Goal: Task Accomplishment & Management: Complete application form

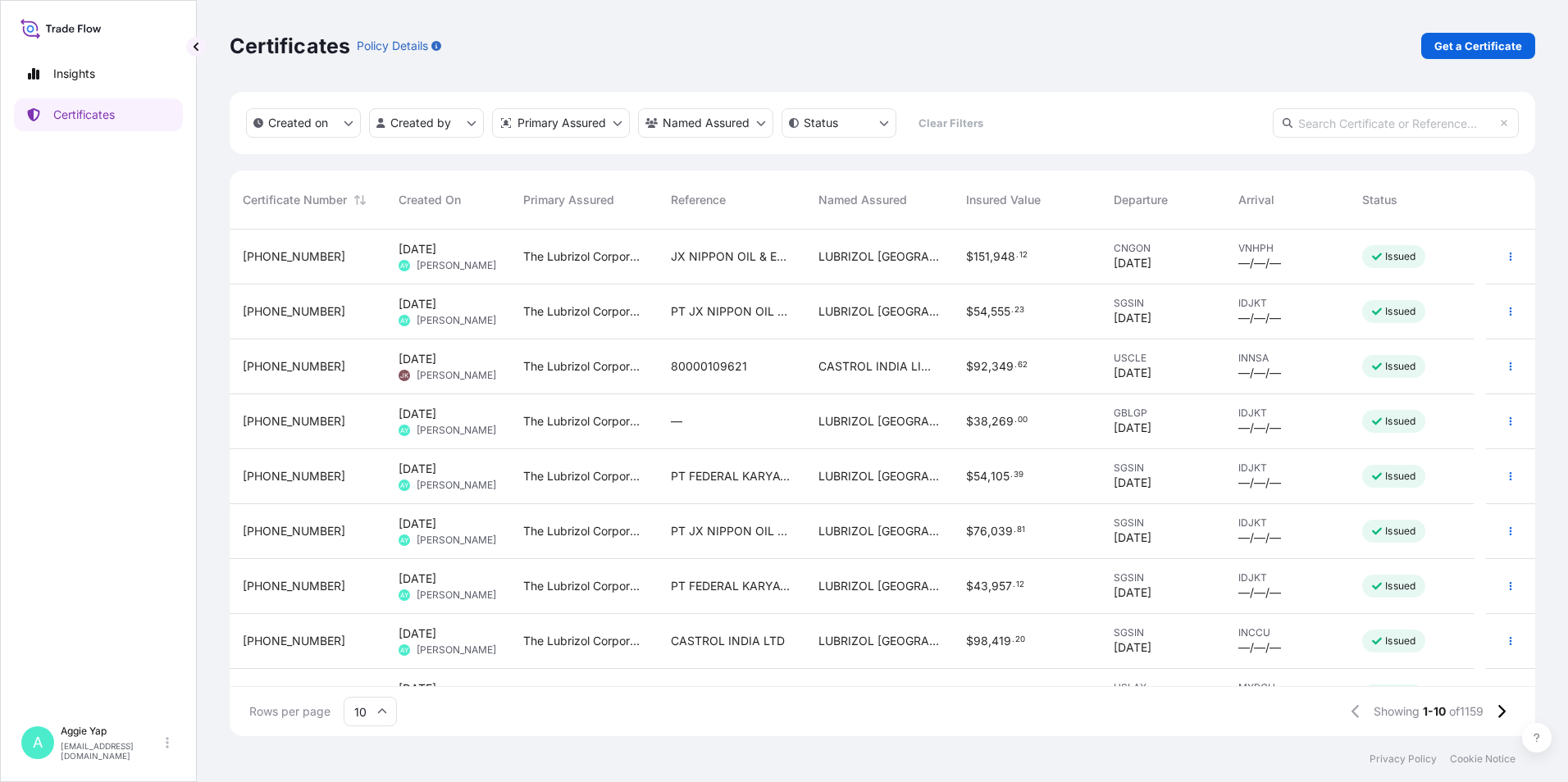
scroll to position [504, 1293]
click at [1491, 44] on p "Get a Certificate" at bounding box center [1478, 46] width 88 height 17
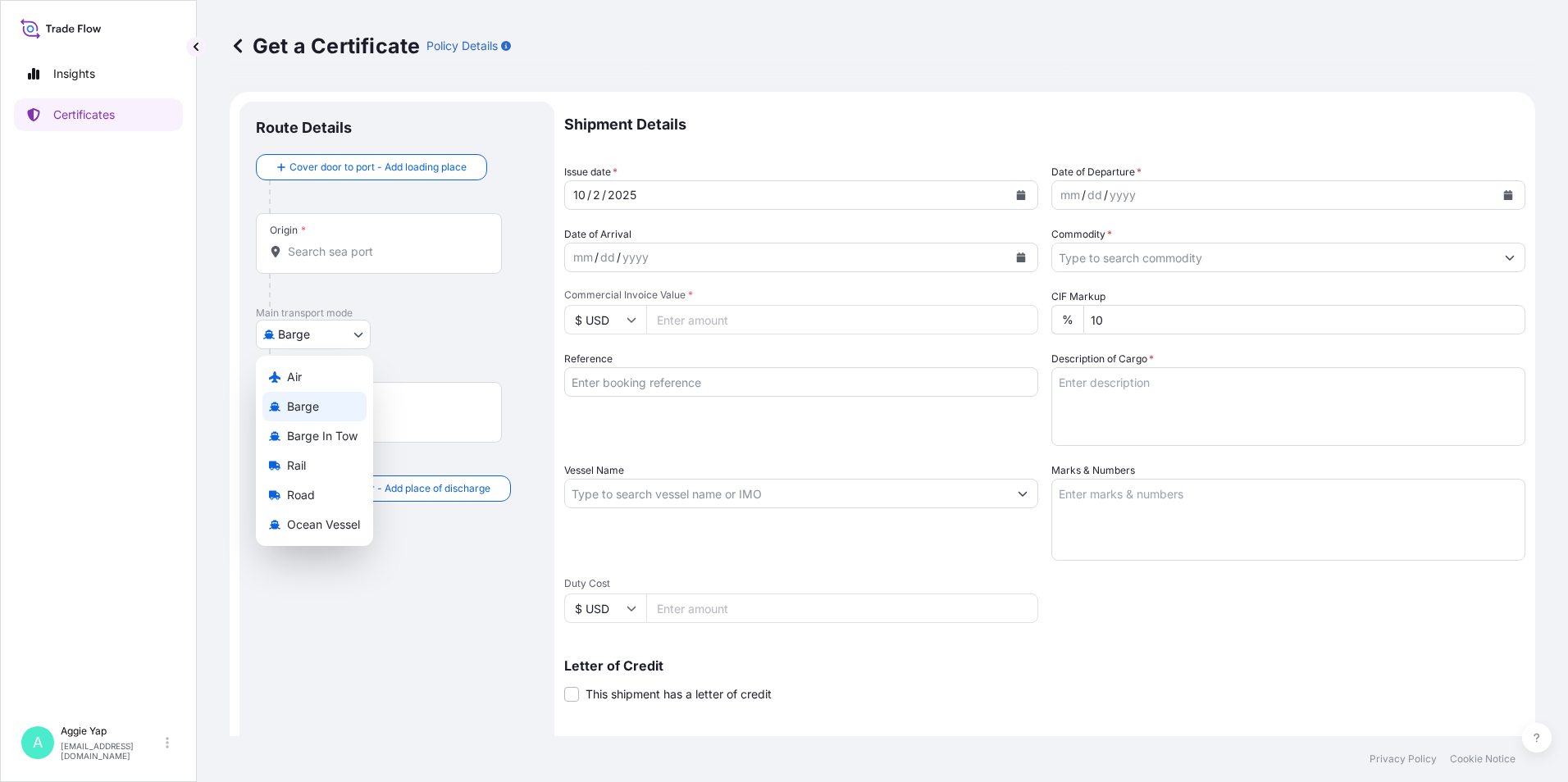
click at [290, 326] on body "Insights Certificates A [PERSON_NAME] [EMAIL_ADDRESS][DOMAIN_NAME] Get a Certif…" at bounding box center [784, 391] width 1568 height 782
click at [308, 521] on span "Ocean Vessel" at bounding box center [323, 525] width 73 height 17
select select "Ocean Vessel"
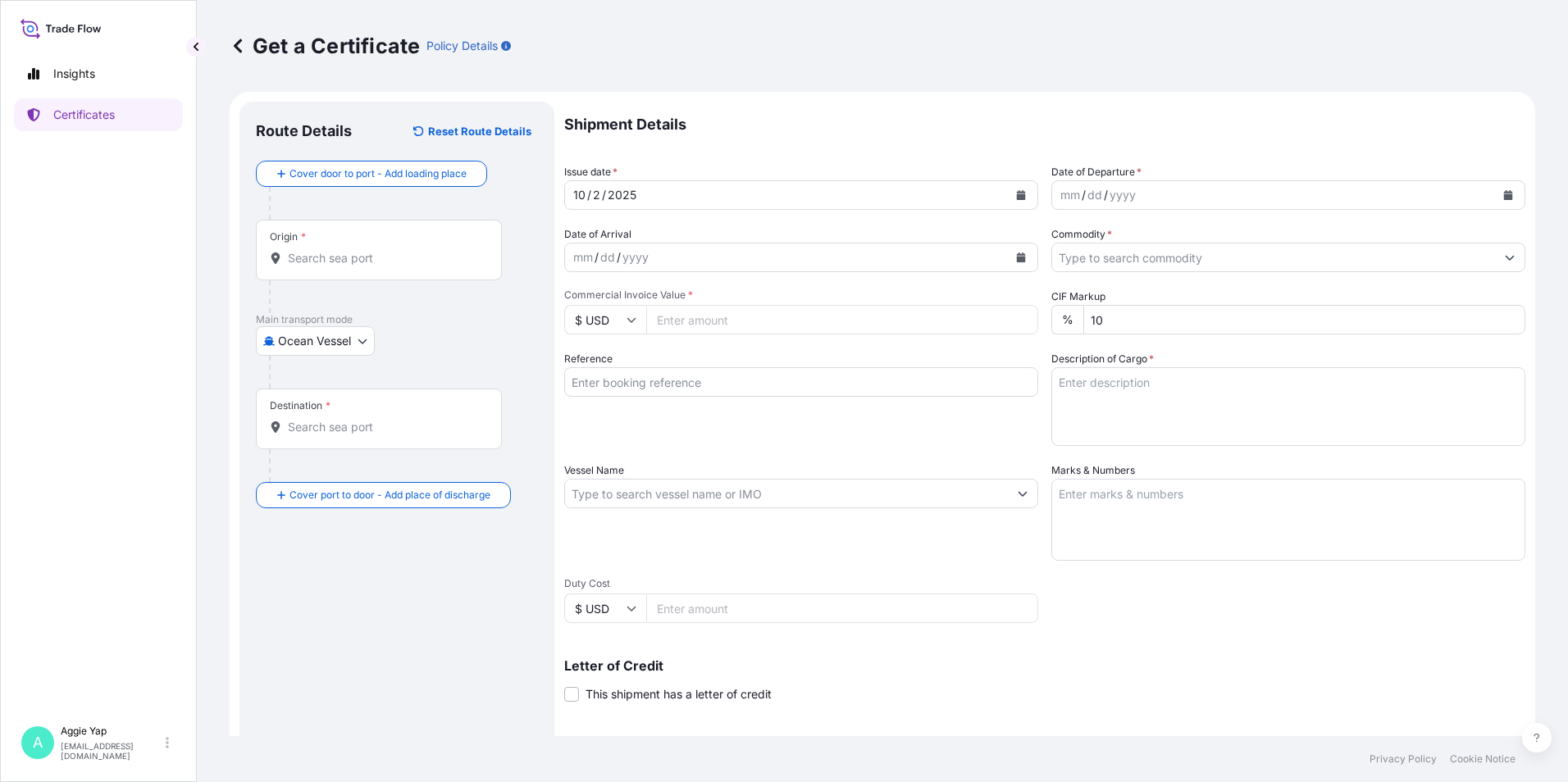
click at [349, 267] on div "Origin *" at bounding box center [378, 249] width 246 height 61
click at [349, 266] on input "Origin *" at bounding box center [384, 259] width 193 height 17
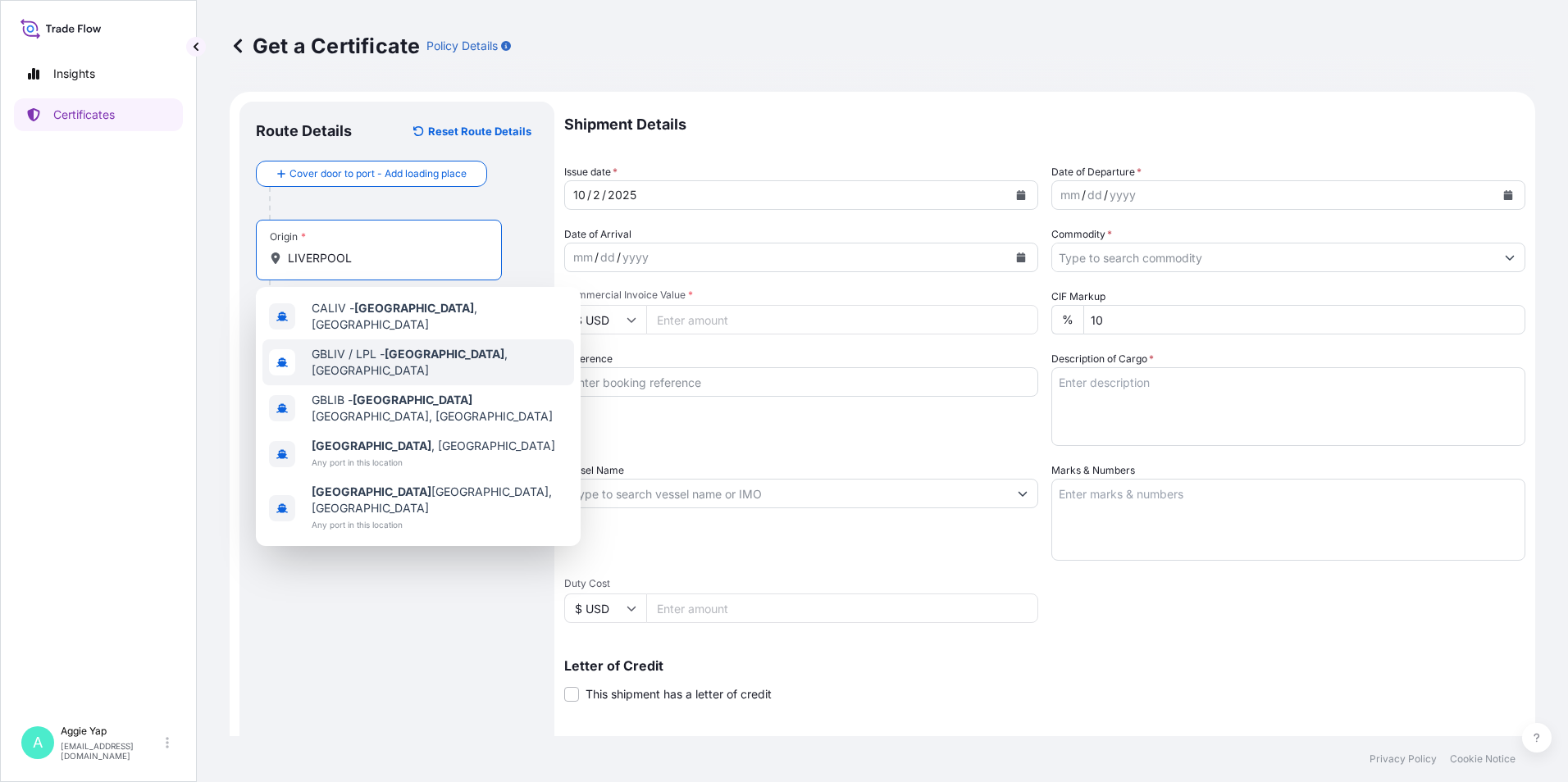
click at [406, 359] on span "GBLIV / LPL - [GEOGRAPHIC_DATA] , [GEOGRAPHIC_DATA]" at bounding box center [439, 362] width 256 height 33
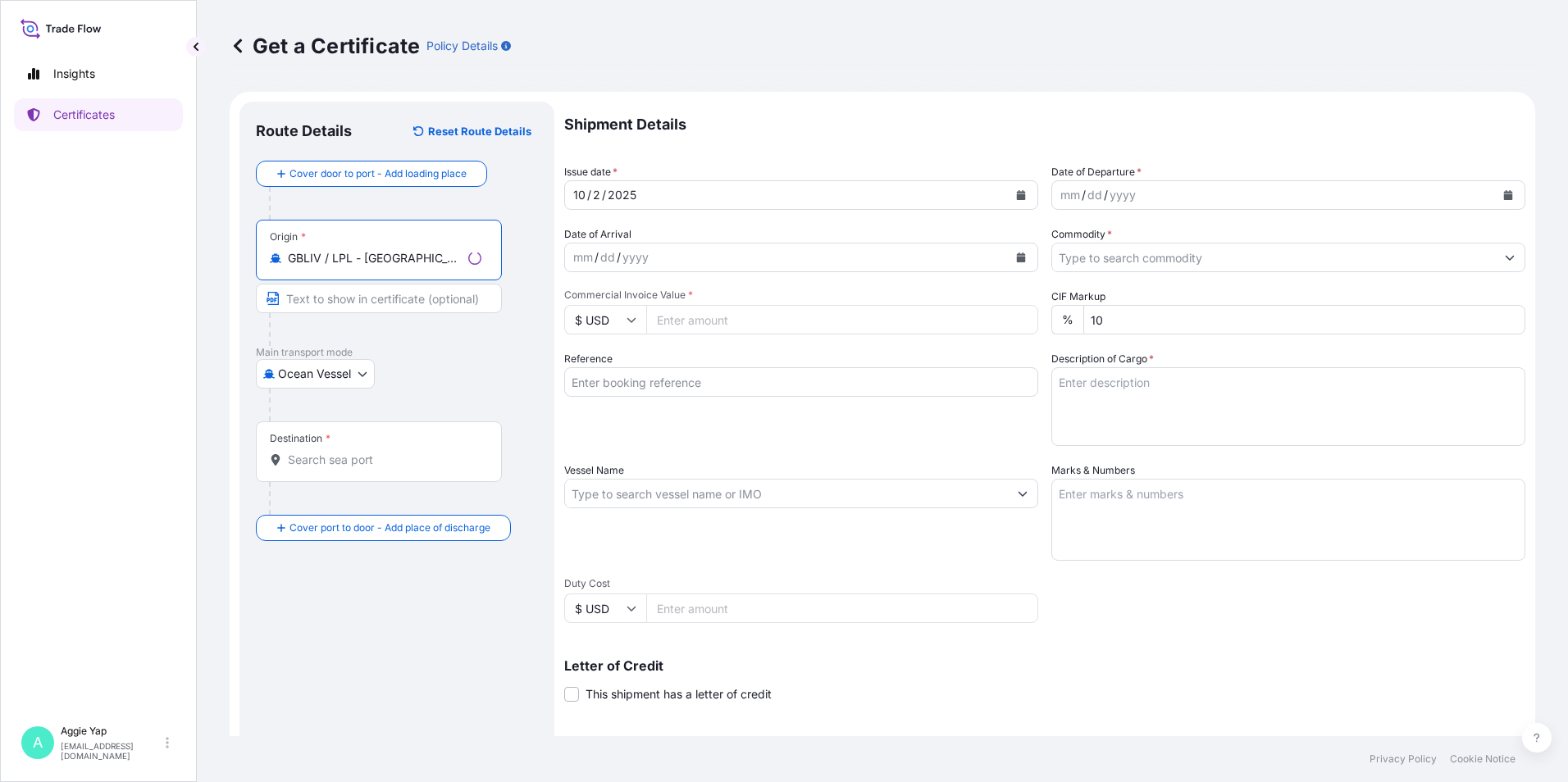
type input "GBLIV / LPL - [GEOGRAPHIC_DATA], [GEOGRAPHIC_DATA]"
click at [332, 442] on div "Destination *" at bounding box center [378, 451] width 246 height 61
click at [332, 451] on input "Destination *" at bounding box center [384, 460] width 193 height 17
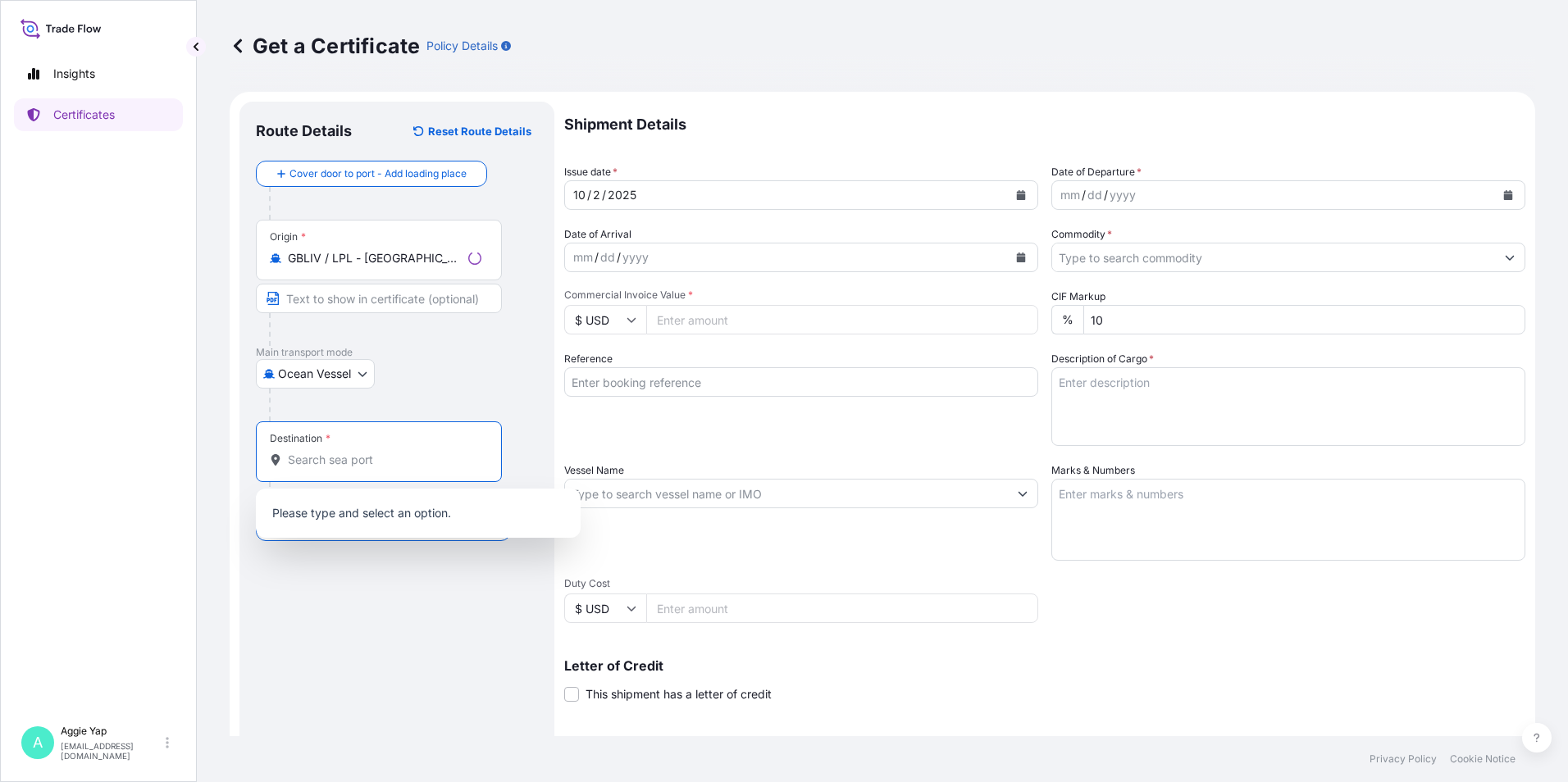
click at [345, 475] on div "Destination *" at bounding box center [378, 451] width 246 height 61
click at [345, 468] on input "Destination *" at bounding box center [384, 460] width 193 height 17
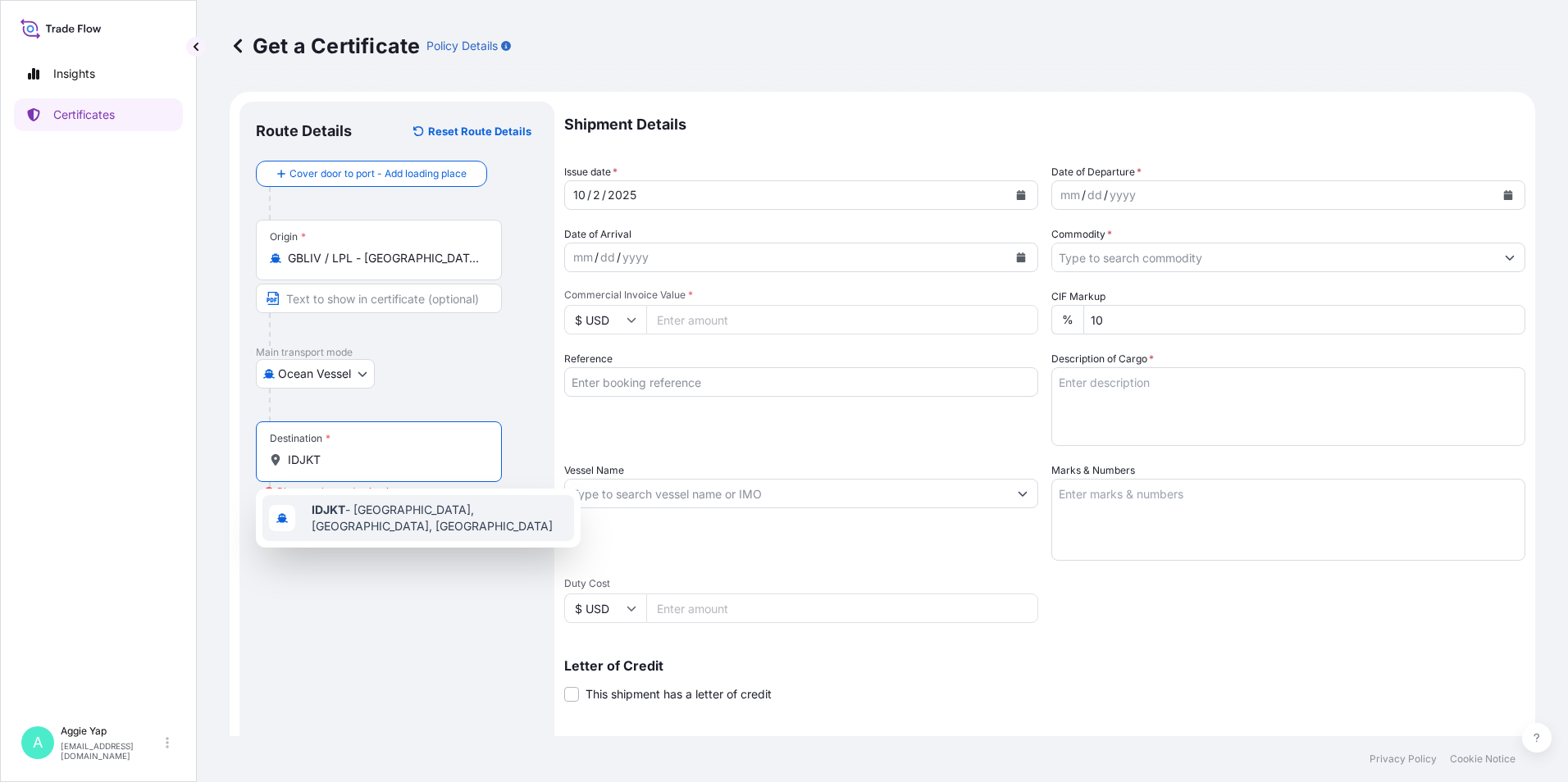
click at [378, 520] on span "IDJKT - [GEOGRAPHIC_DATA], [GEOGRAPHIC_DATA], [GEOGRAPHIC_DATA]" at bounding box center [439, 518] width 256 height 33
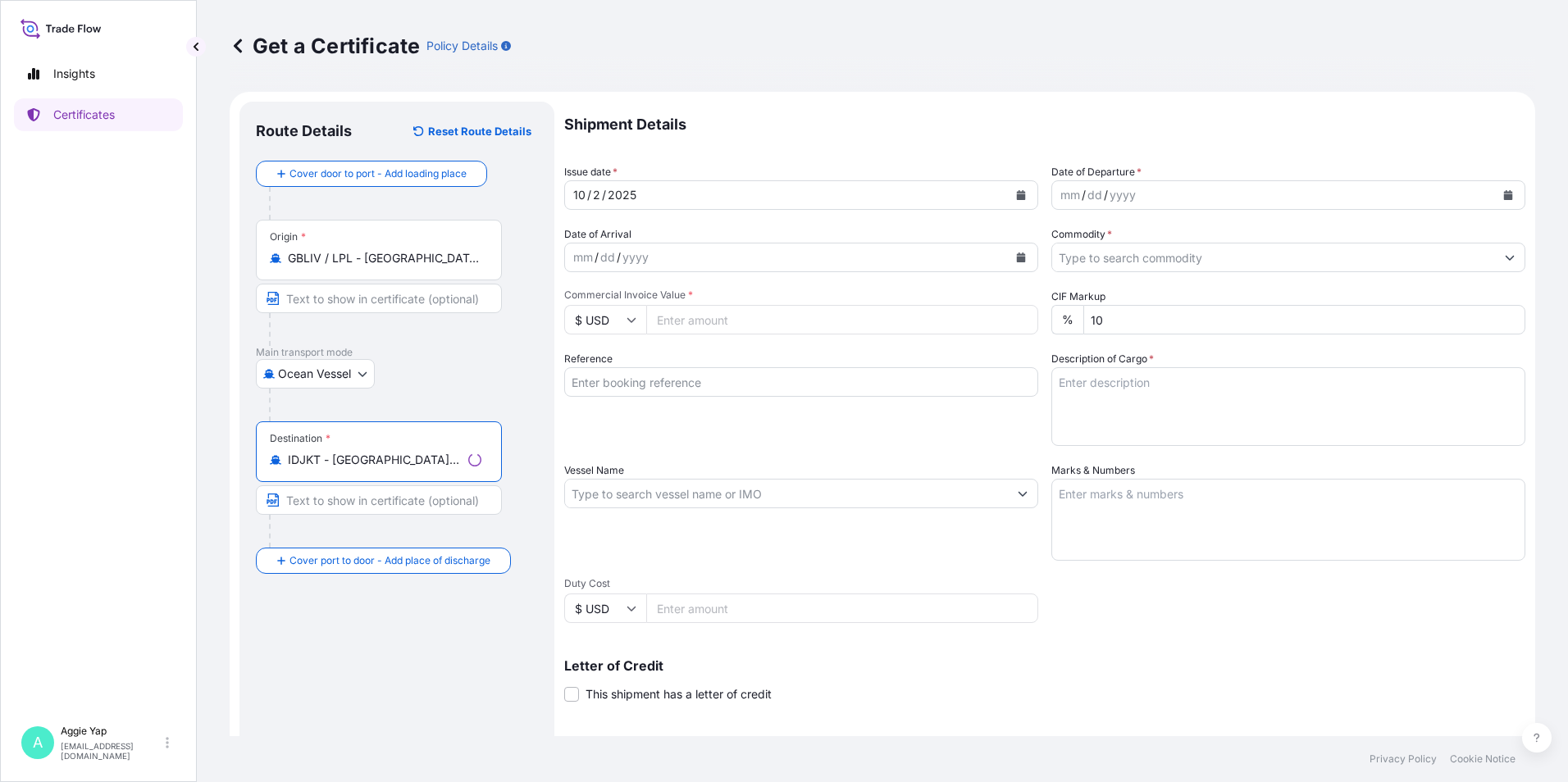
type input "IDJKT - [GEOGRAPHIC_DATA], [GEOGRAPHIC_DATA], [GEOGRAPHIC_DATA]"
click at [1019, 193] on button "Calendar" at bounding box center [1020, 195] width 26 height 26
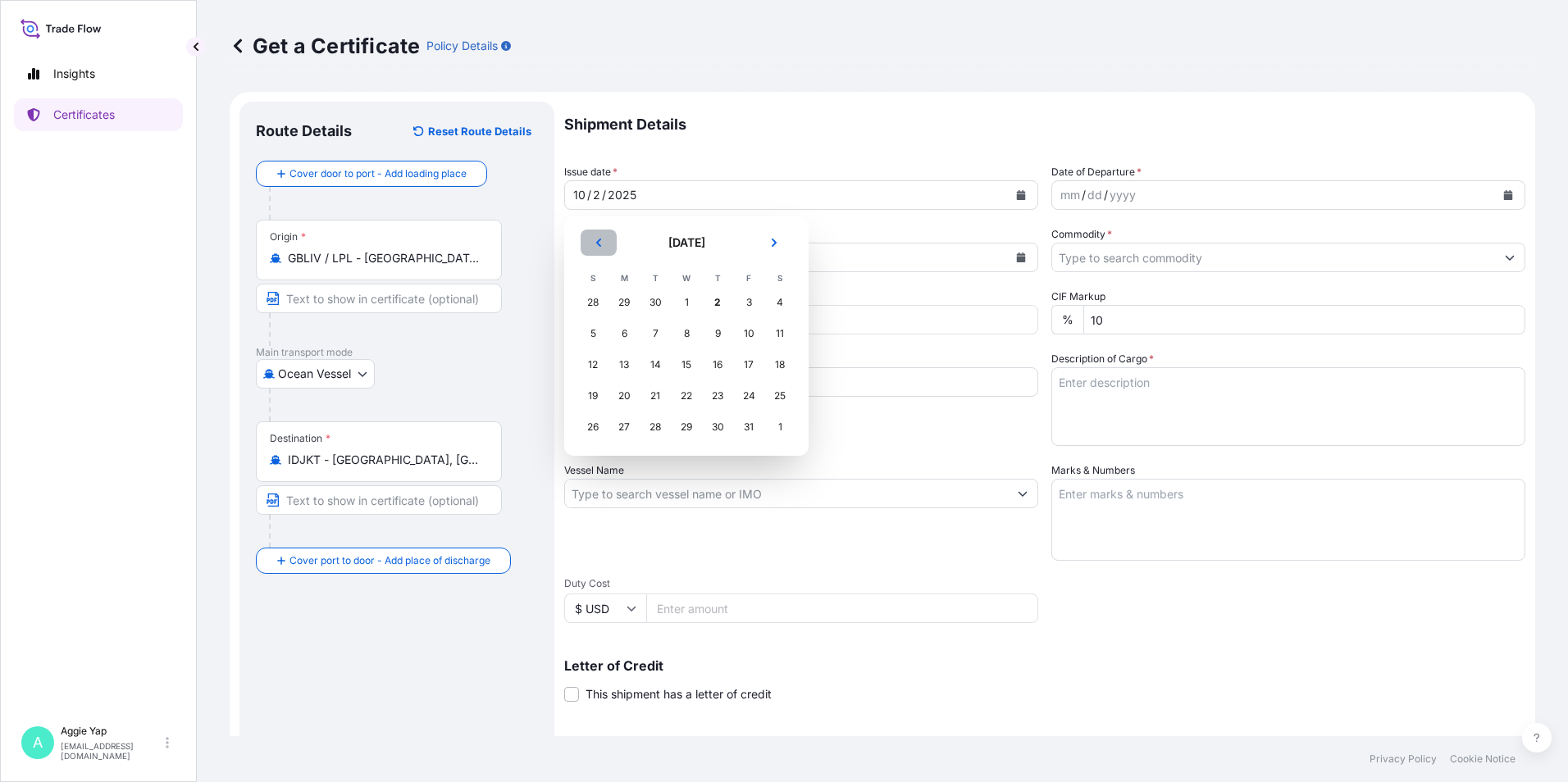
click at [603, 244] on icon "Previous" at bounding box center [598, 242] width 10 height 10
click at [748, 303] on div "5" at bounding box center [748, 303] width 30 height 30
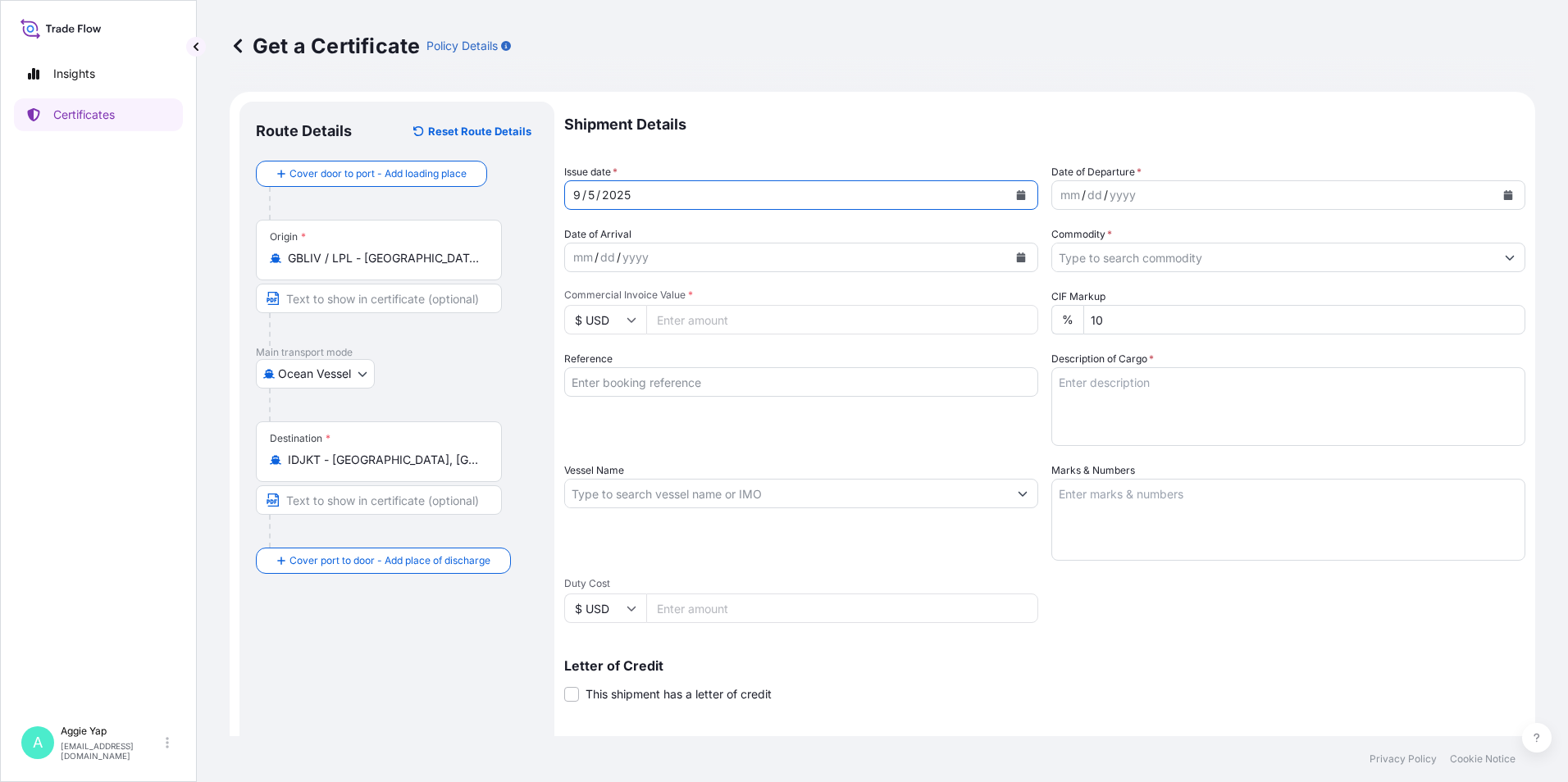
click at [1495, 189] on button "Calendar" at bounding box center [1508, 195] width 26 height 26
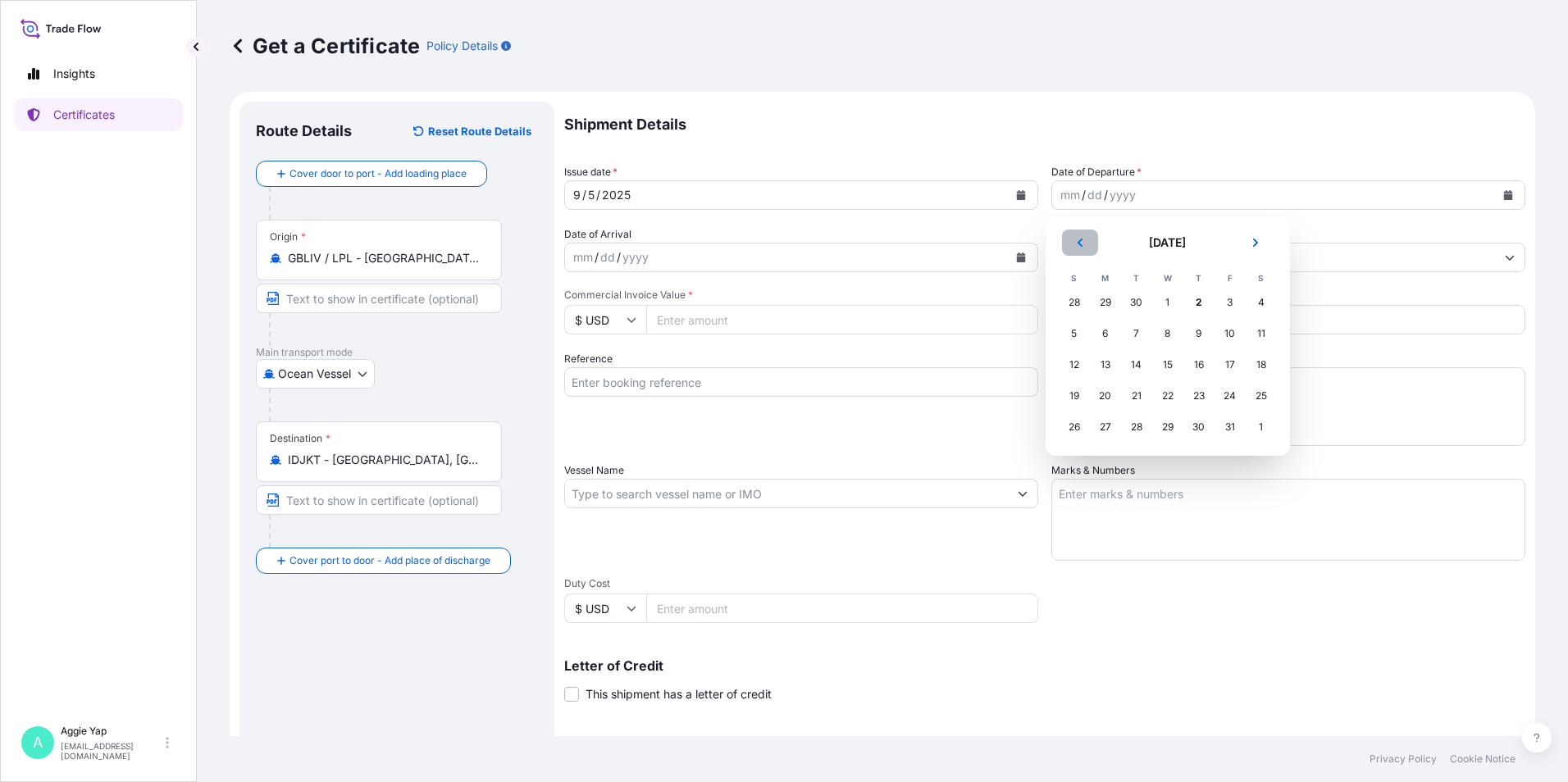
click at [1084, 249] on button "Previous" at bounding box center [1079, 243] width 36 height 26
click at [1225, 297] on div "5" at bounding box center [1230, 303] width 30 height 30
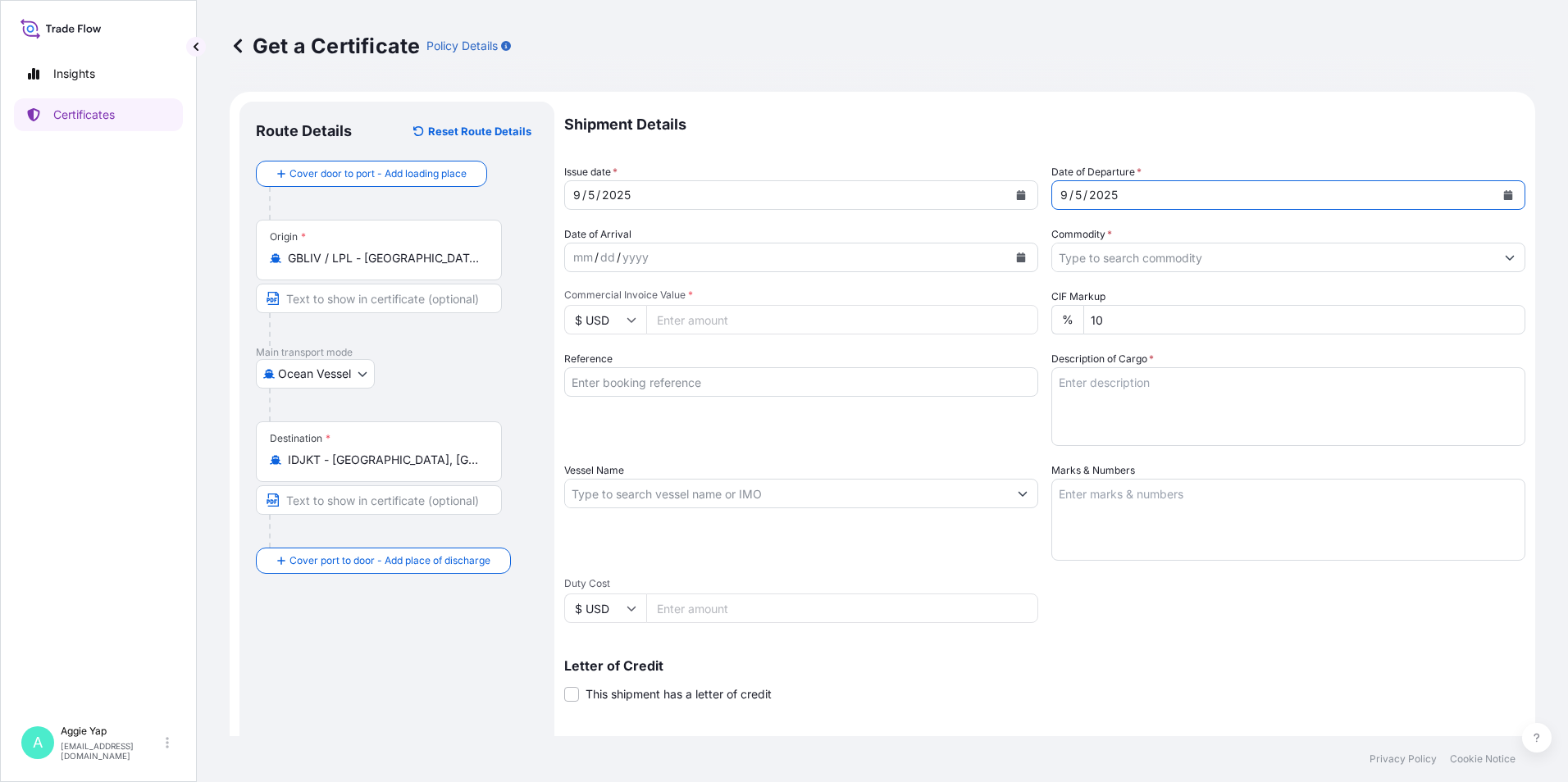
click at [1145, 262] on input "Commodity *" at bounding box center [1274, 258] width 443 height 30
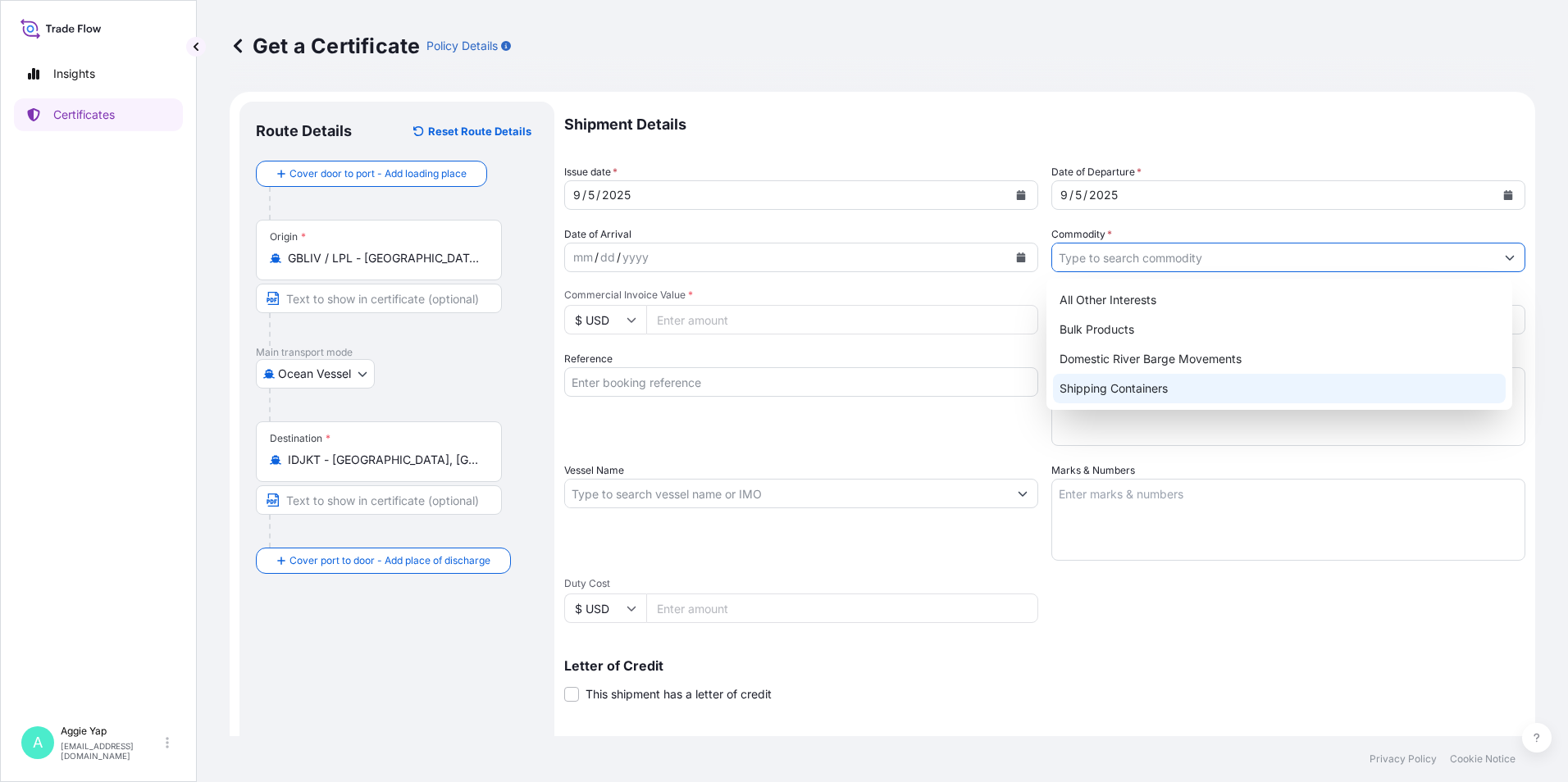
click at [1097, 387] on div "Shipping Containers" at bounding box center [1279, 389] width 453 height 30
type input "Shipping Containers"
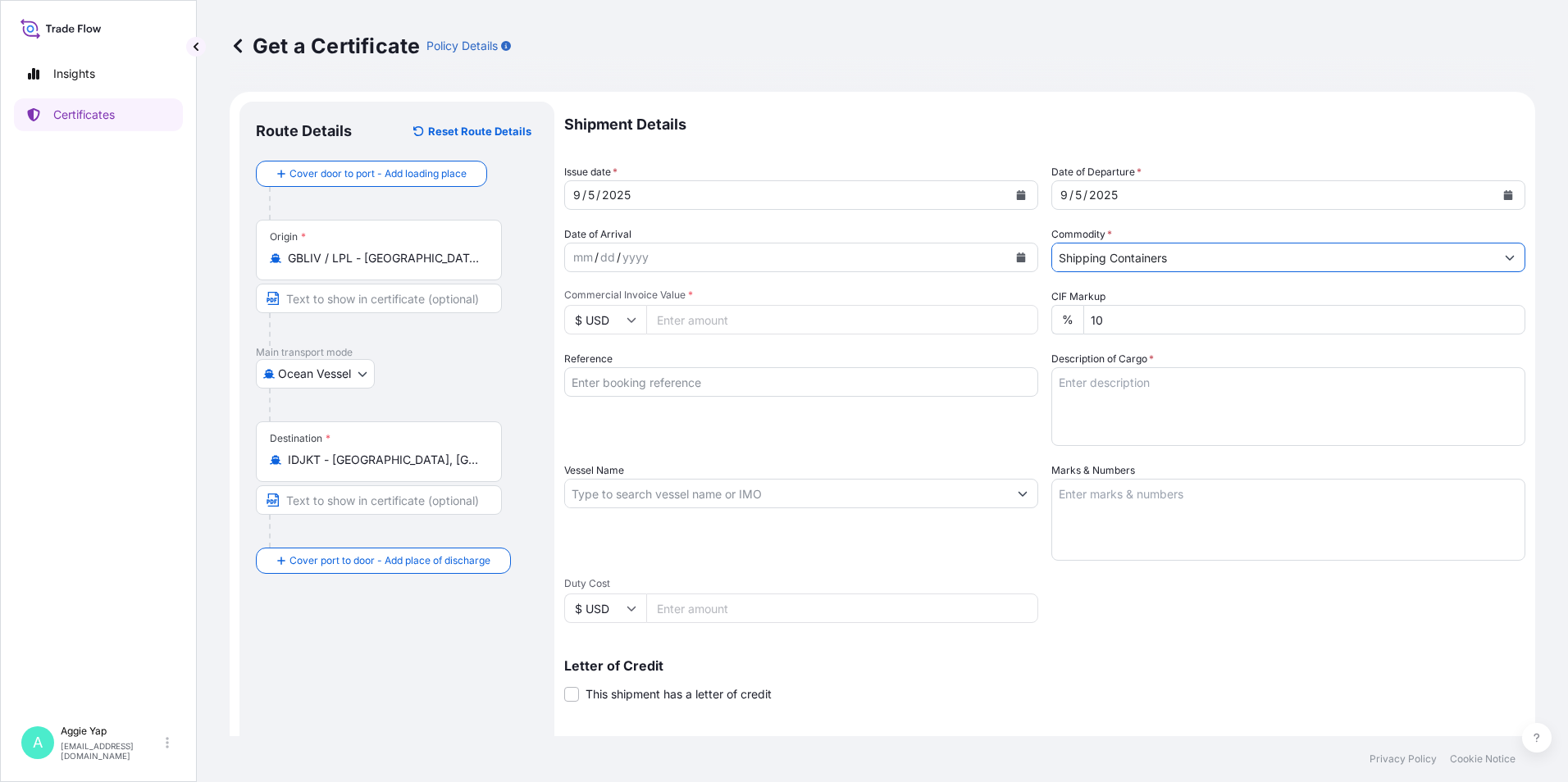
drag, startPoint x: 728, startPoint y: 312, endPoint x: 735, endPoint y: 321, distance: 11.4
click at [728, 312] on input "Commercial Invoice Value *" at bounding box center [841, 320] width 392 height 30
type input "41506"
click at [798, 396] on input "Reference" at bounding box center [801, 382] width 474 height 30
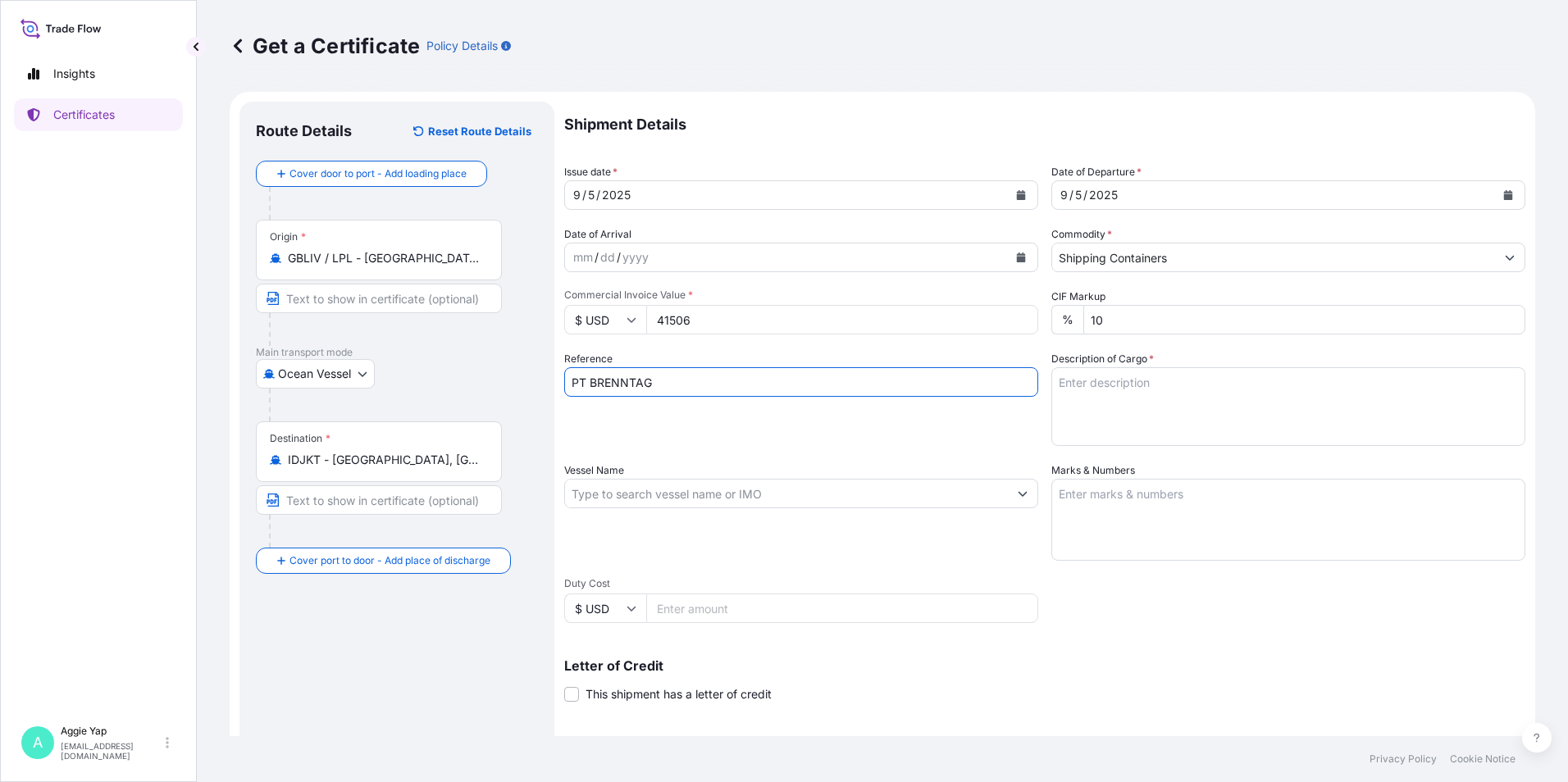
type input "PT BRENNTAG"
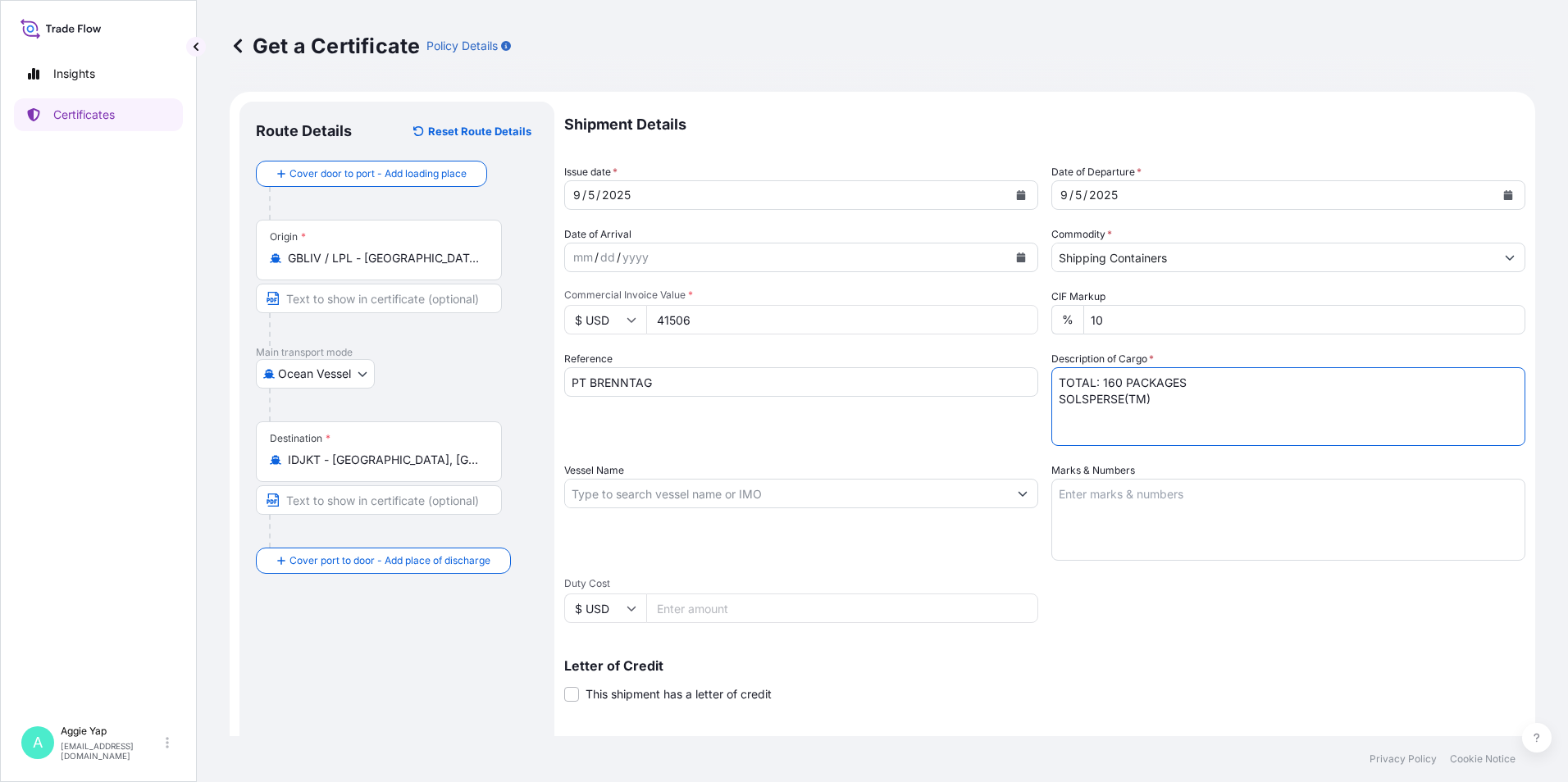
drag, startPoint x: 1161, startPoint y: 403, endPoint x: 1048, endPoint y: 398, distance: 113.1
click at [1051, 398] on textarea "TOTAL: 160 PACKAGES SOLSPERSE(TM)" at bounding box center [1288, 406] width 474 height 78
click at [1179, 402] on textarea "TOTAL: 160 PACKAGES SOLSPERSE(TM)" at bounding box center [1288, 406] width 474 height 78
paste textarea "SOLSPERSE(TM)"
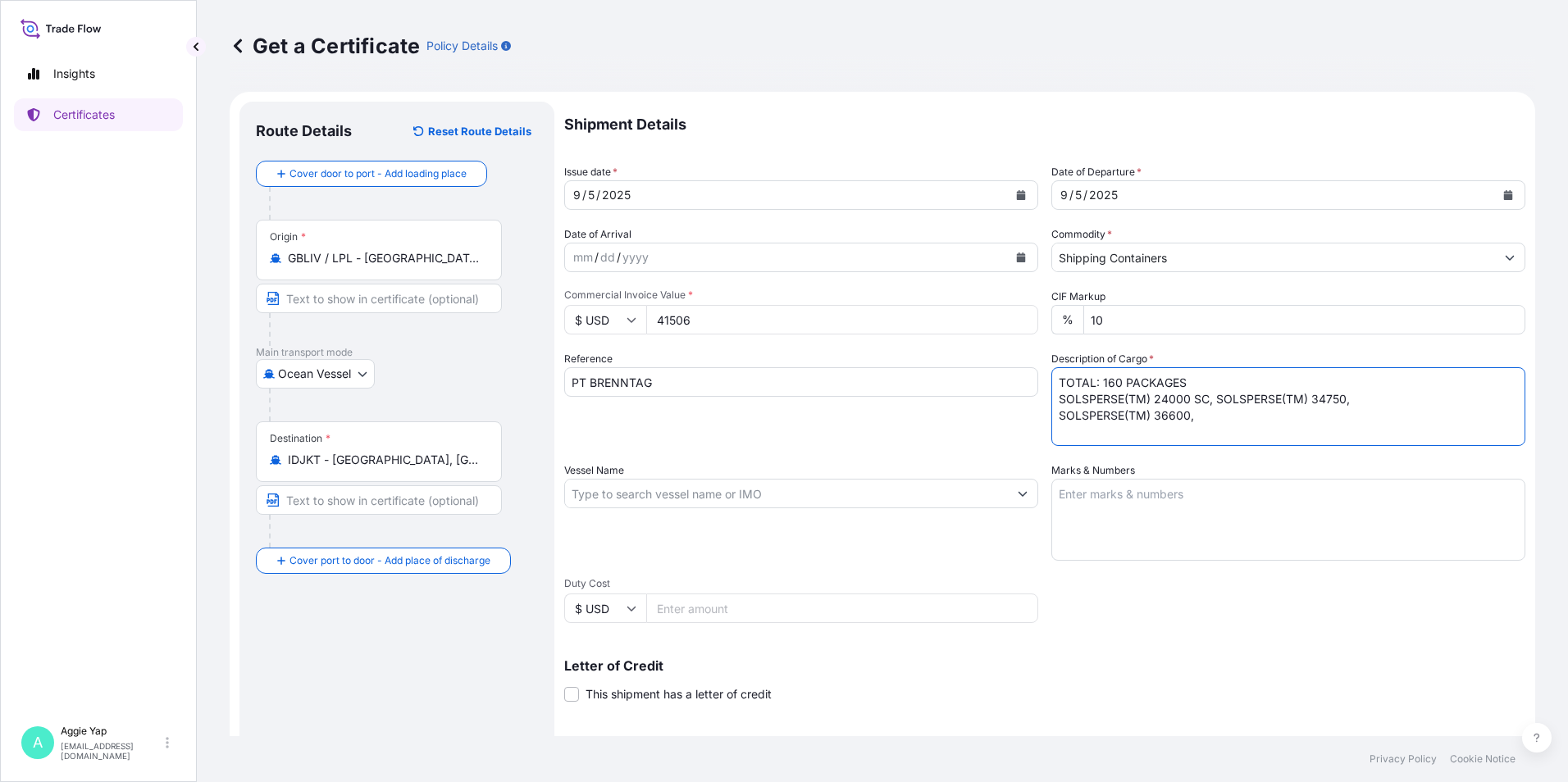
paste textarea "SOLSPERSE(TM)"
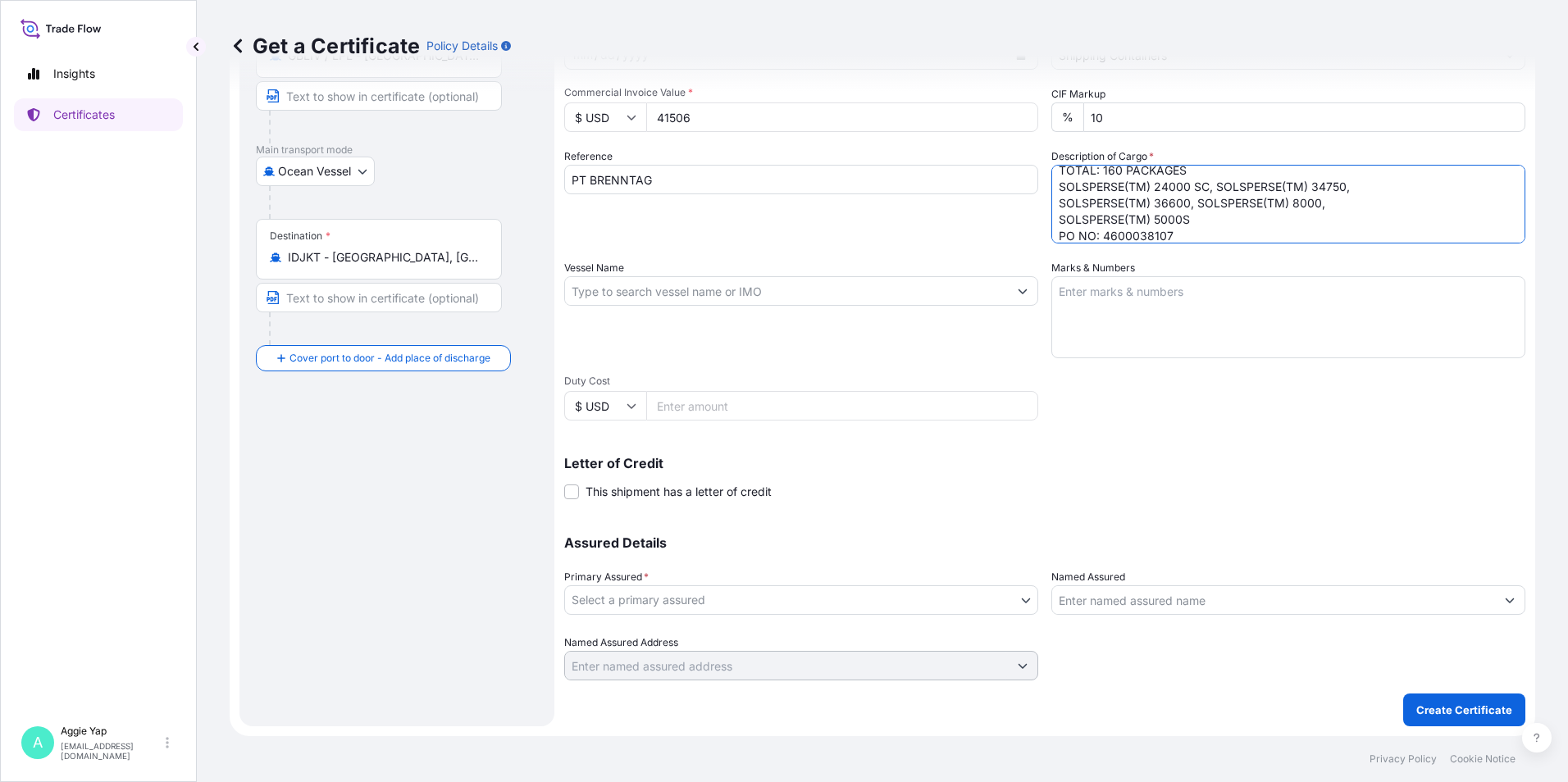
type textarea "TOTAL: 160 PACKAGES SOLSPERSE(TM) 24000 SC, SOLSPERSE(TM) 34750, SOLSPERSE(TM) …"
click at [708, 289] on input "Vessel Name" at bounding box center [787, 291] width 443 height 30
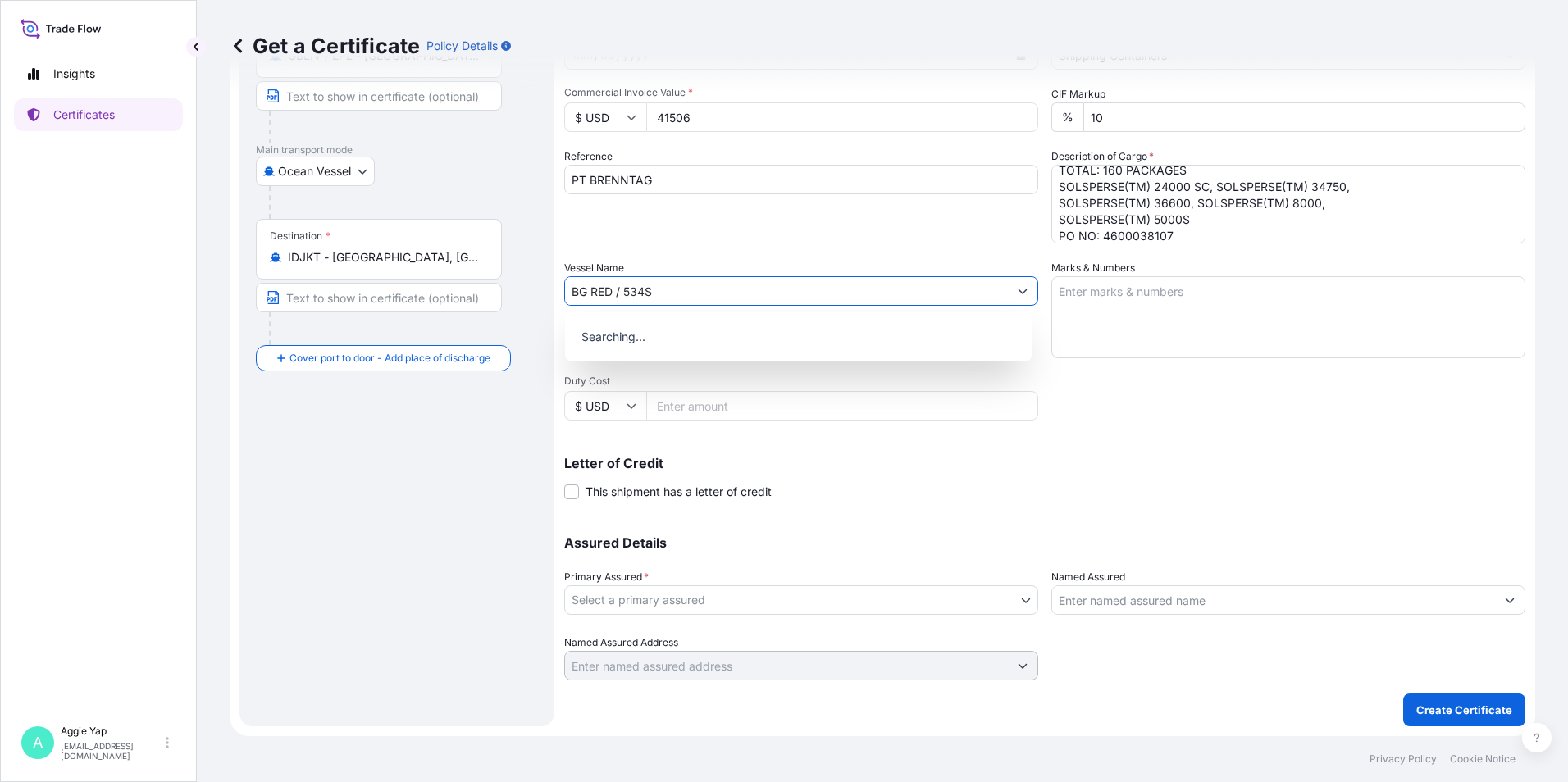
type input "BG RED / 534S"
click at [750, 338] on div "Use "BG RED / 534S"" at bounding box center [798, 334] width 453 height 30
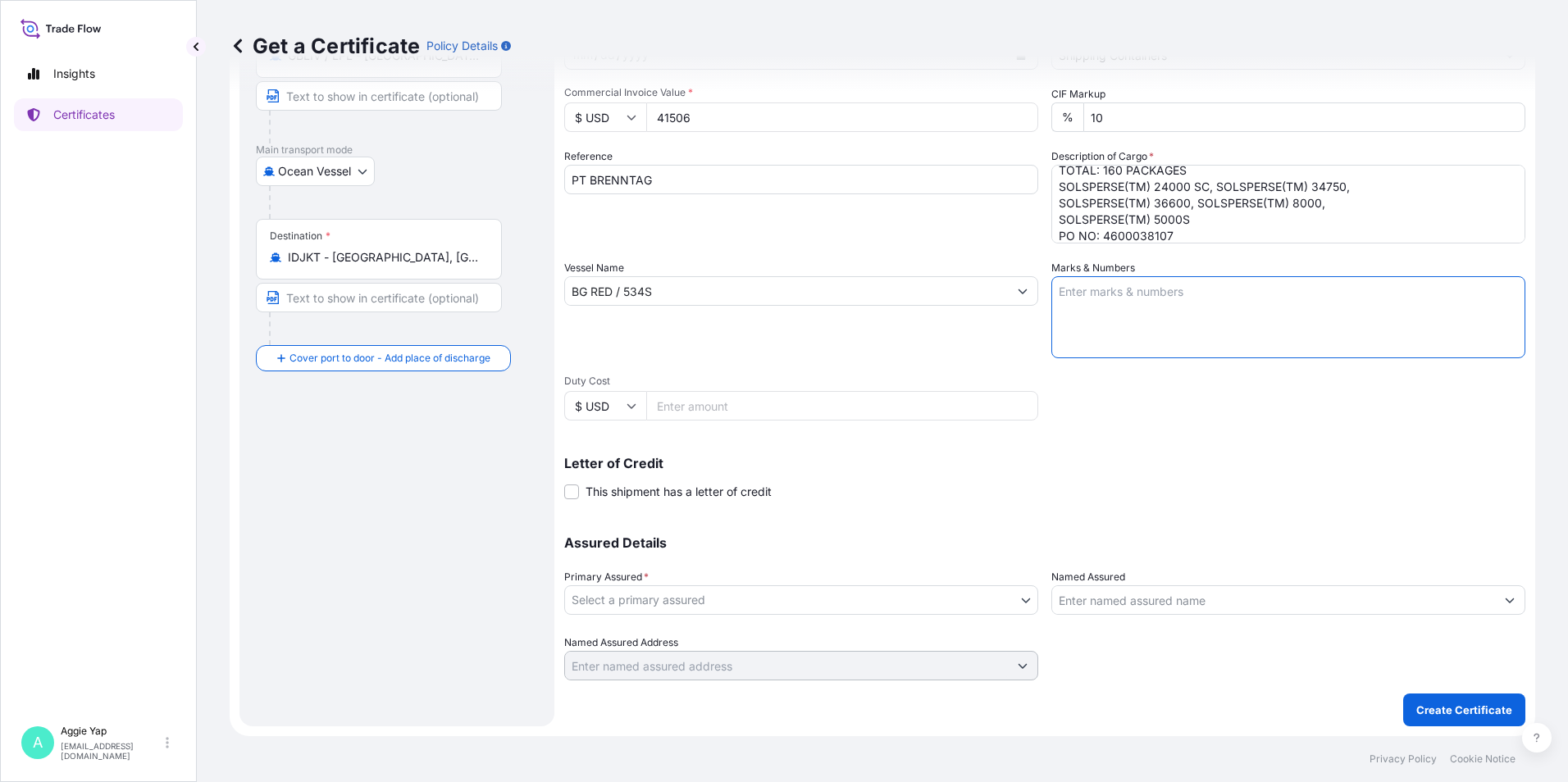
click at [1115, 305] on textarea "Marks & Numbers" at bounding box center [1288, 318] width 474 height 82
type textarea "AS PER BILL OF LADING"
type input "Ocean Vessel"
click at [676, 606] on body "1 option available. 0 options available. 0 options available. 1 option availabl…" at bounding box center [784, 391] width 1568 height 782
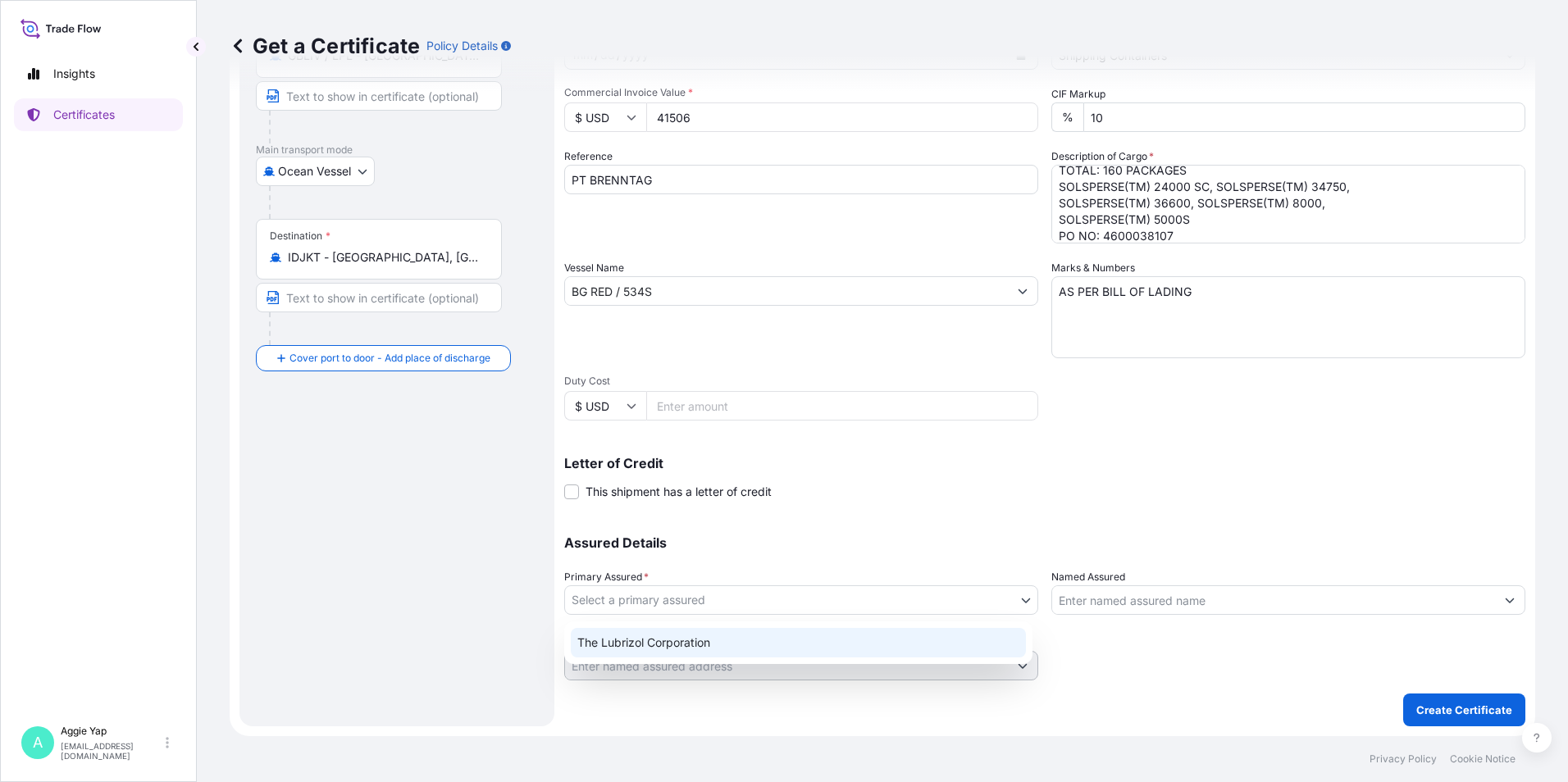
click at [686, 648] on div "The Lubrizol Corporation" at bounding box center [798, 643] width 455 height 30
select select "31566"
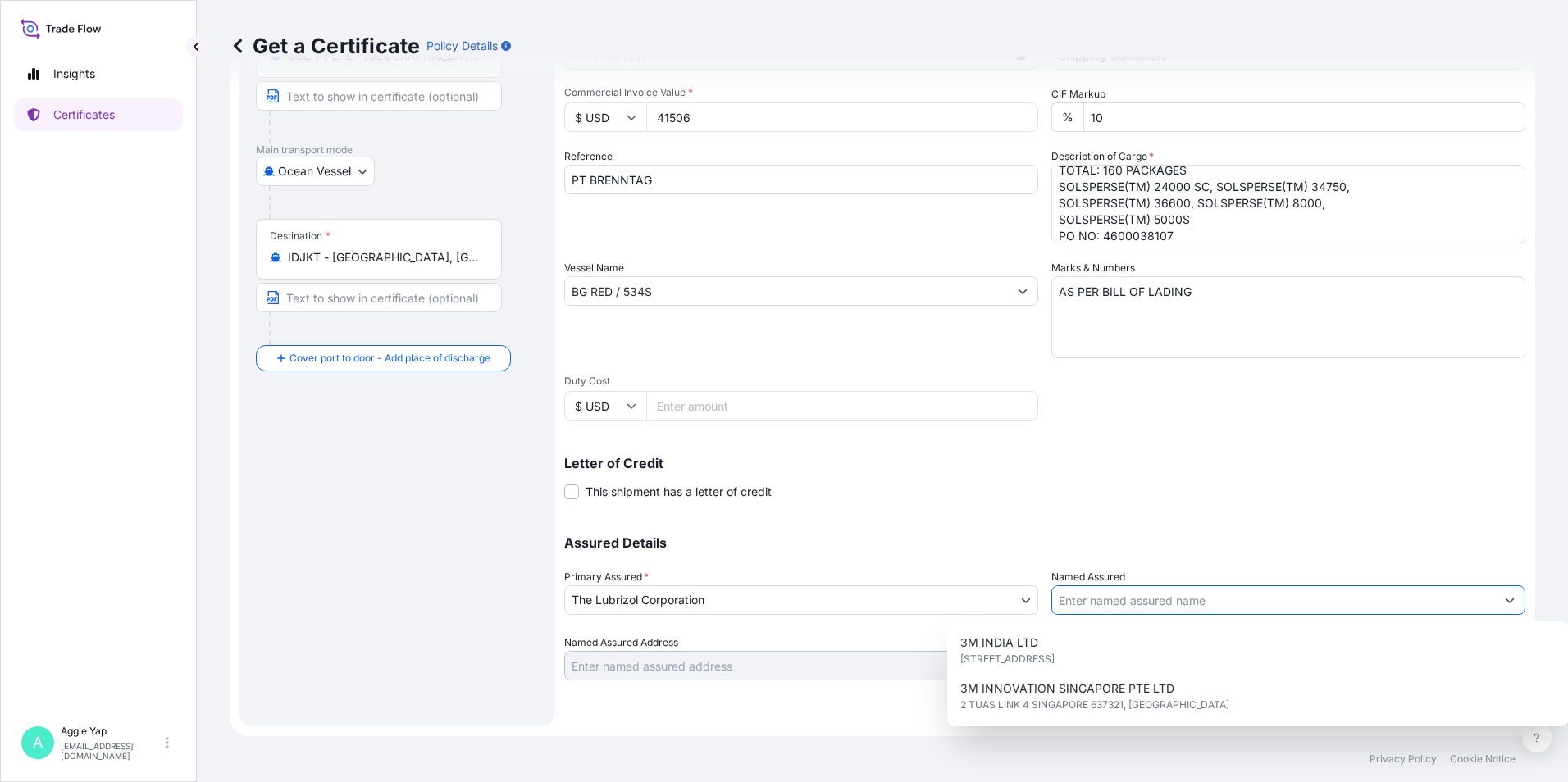
click at [1147, 599] on input "Named Assured" at bounding box center [1274, 600] width 443 height 30
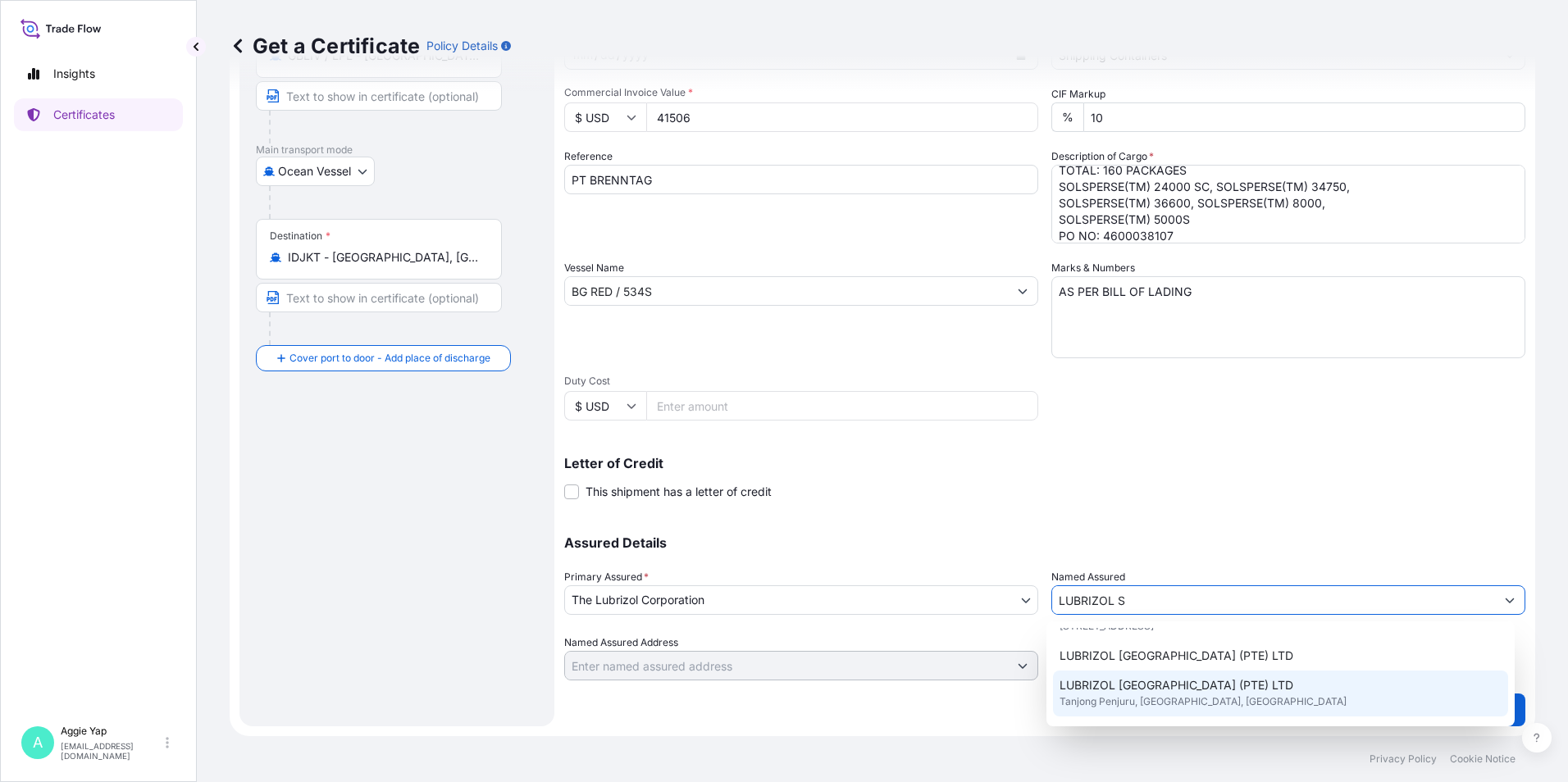
scroll to position [164, 0]
click at [1145, 693] on span "LUBRIZOL [GEOGRAPHIC_DATA] (PTE) LTD" at bounding box center [1176, 692] width 234 height 17
type input "LUBRIZOL [GEOGRAPHIC_DATA] (PTE) LTD"
type input "[STREET_ADDRESS]"
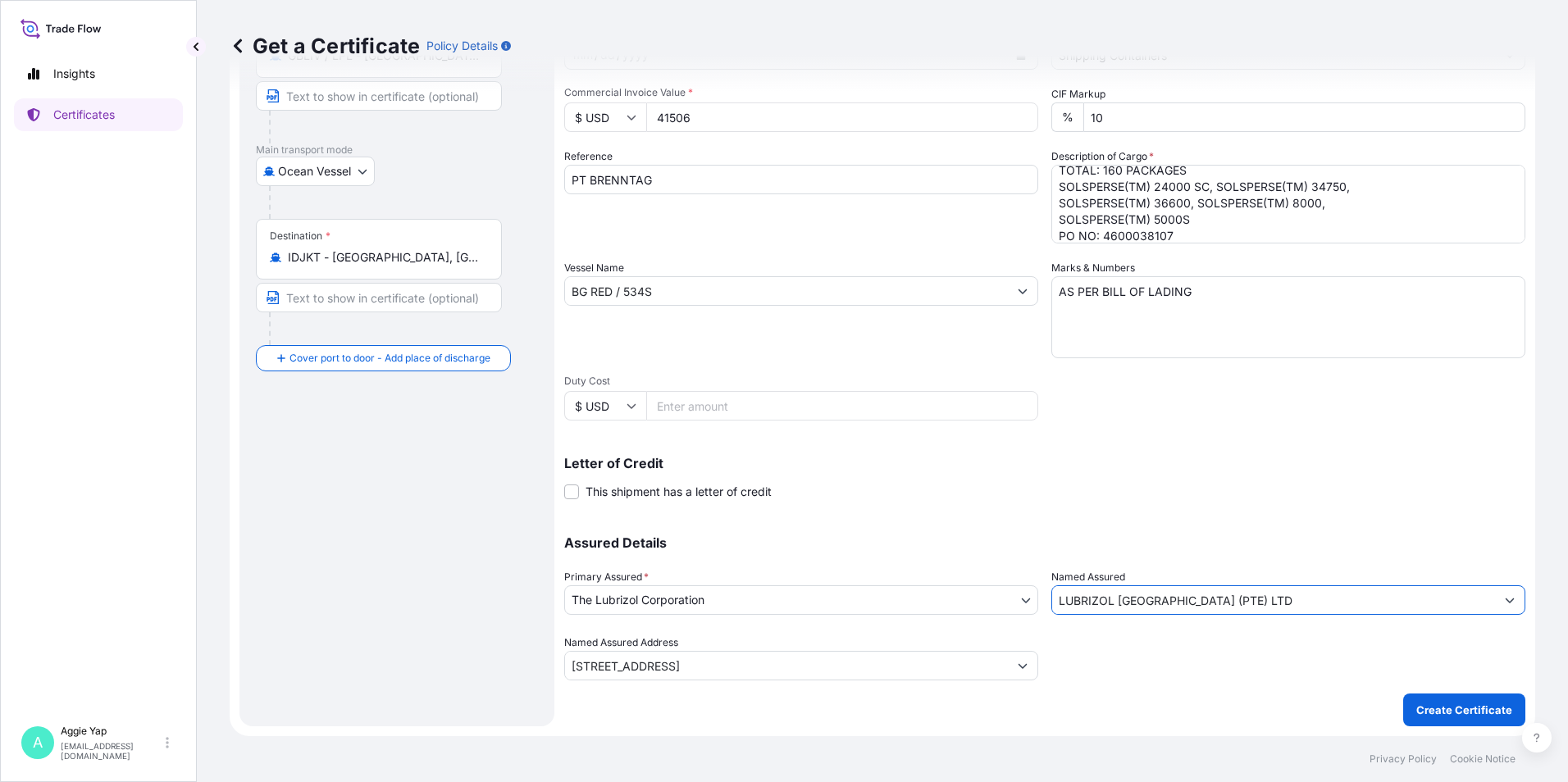
type input "LUBRIZOL [GEOGRAPHIC_DATA] (PTE) LTD"
drag, startPoint x: 1025, startPoint y: 709, endPoint x: 1078, endPoint y: 700, distance: 53.8
click at [1033, 707] on div "Shipment Details Issue date * [DATE] Date of Departure * [DATE] Date of Arrival…" at bounding box center [1045, 312] width 961 height 827
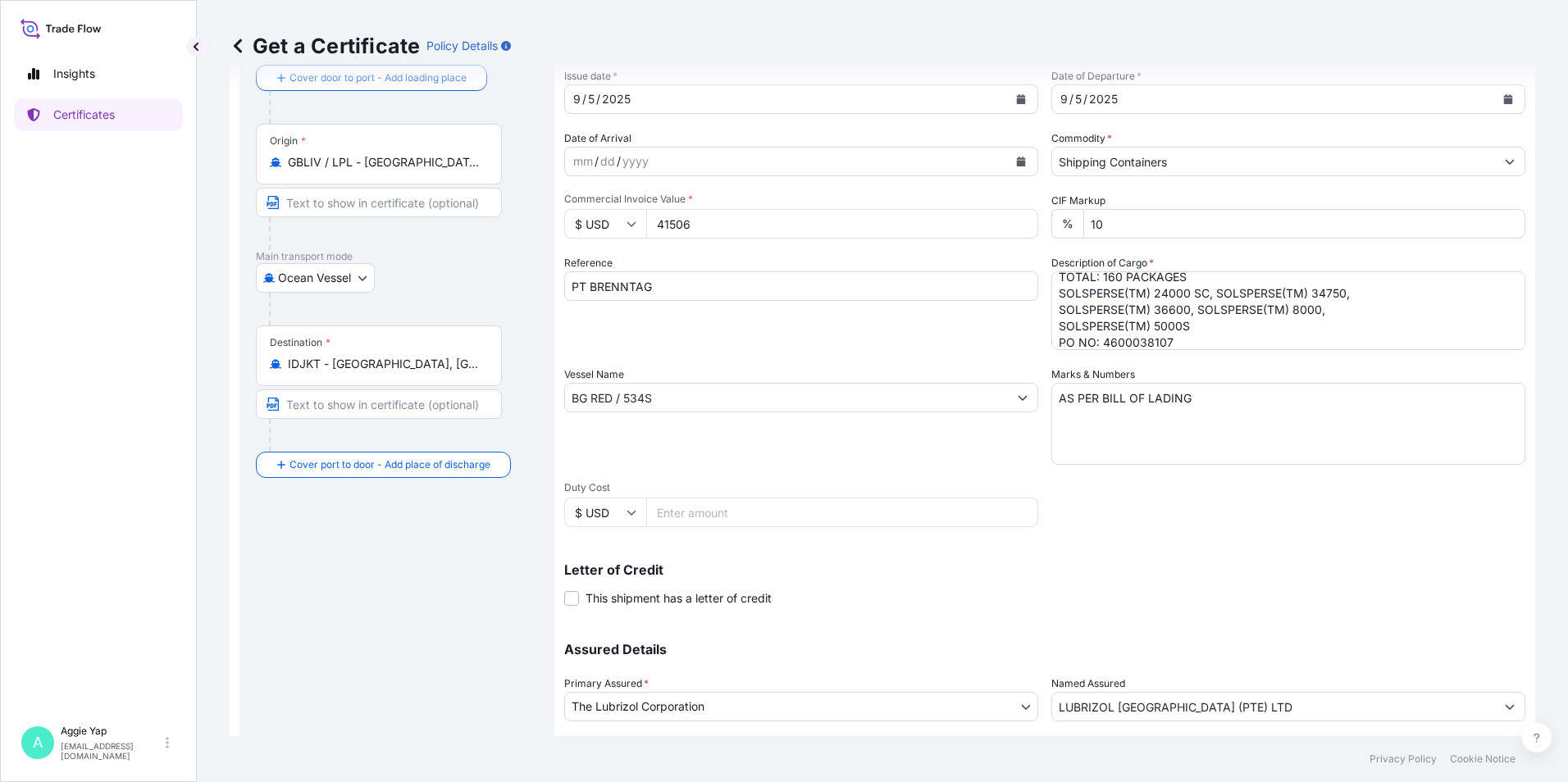
scroll to position [203, 0]
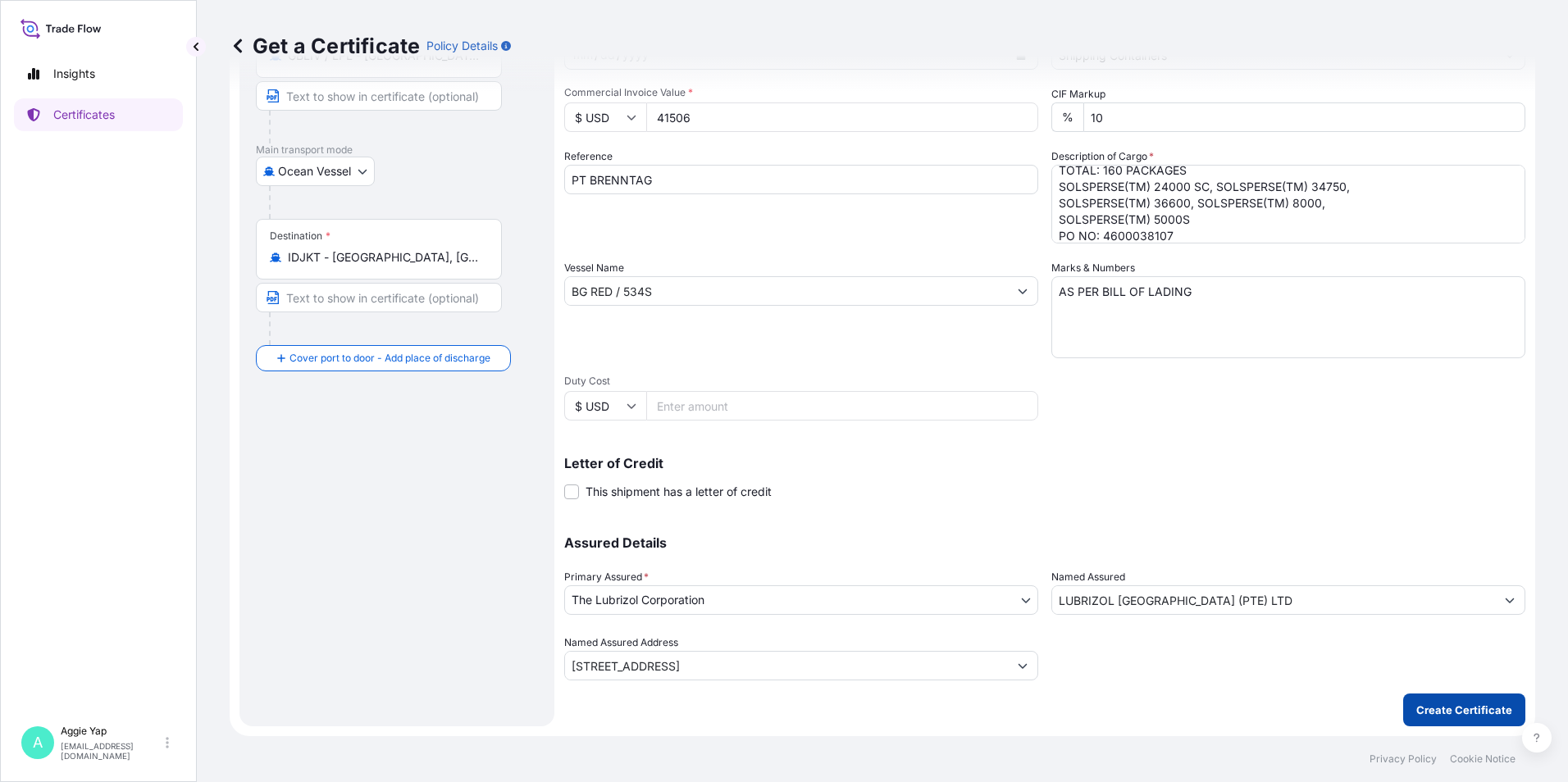
click at [1442, 711] on p "Create Certificate" at bounding box center [1463, 710] width 96 height 17
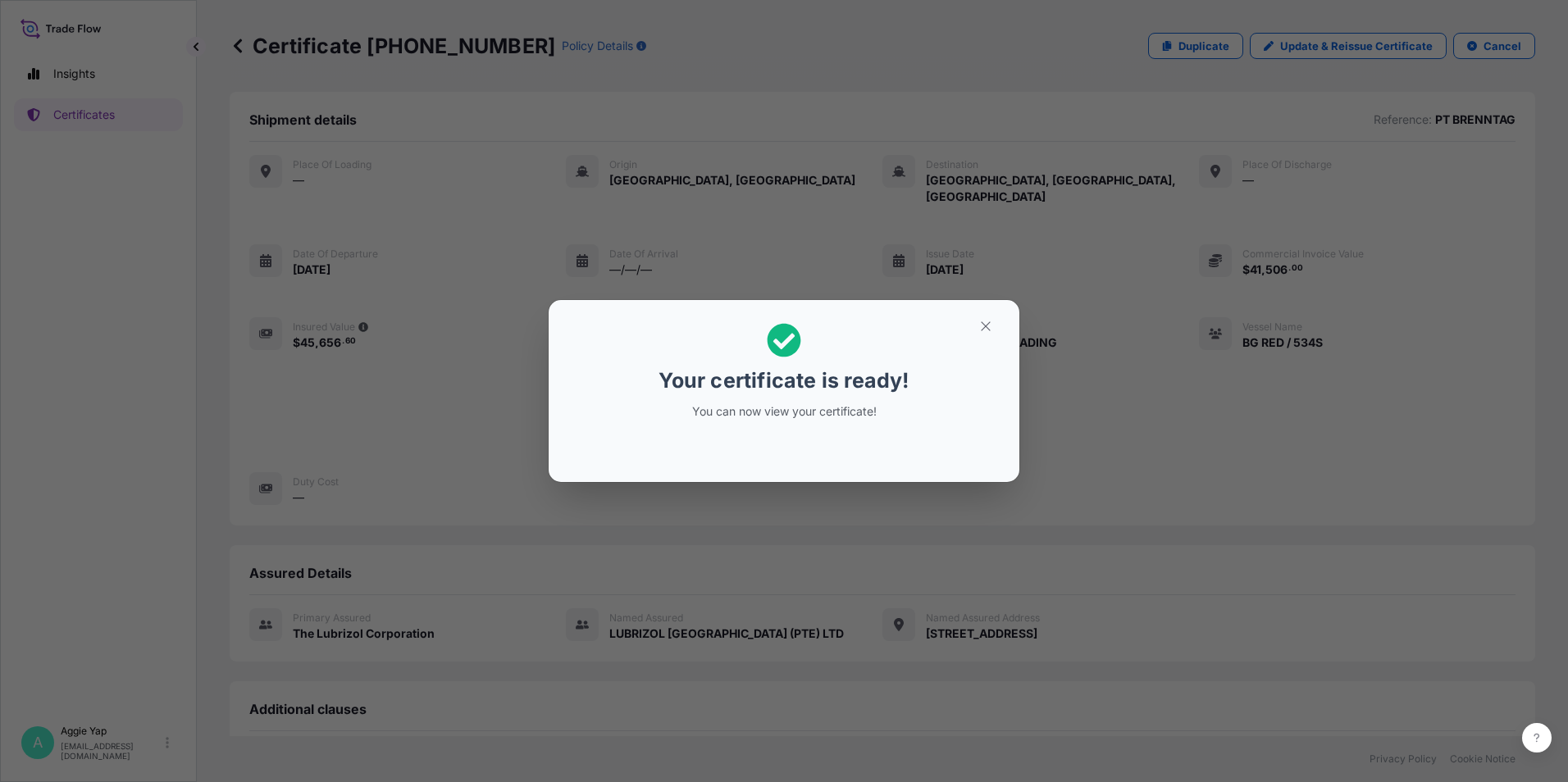
click at [864, 358] on div "Your certificate is ready! You can now view your certificate!" at bounding box center [784, 371] width 252 height 117
click at [984, 320] on icon "button" at bounding box center [986, 326] width 15 height 15
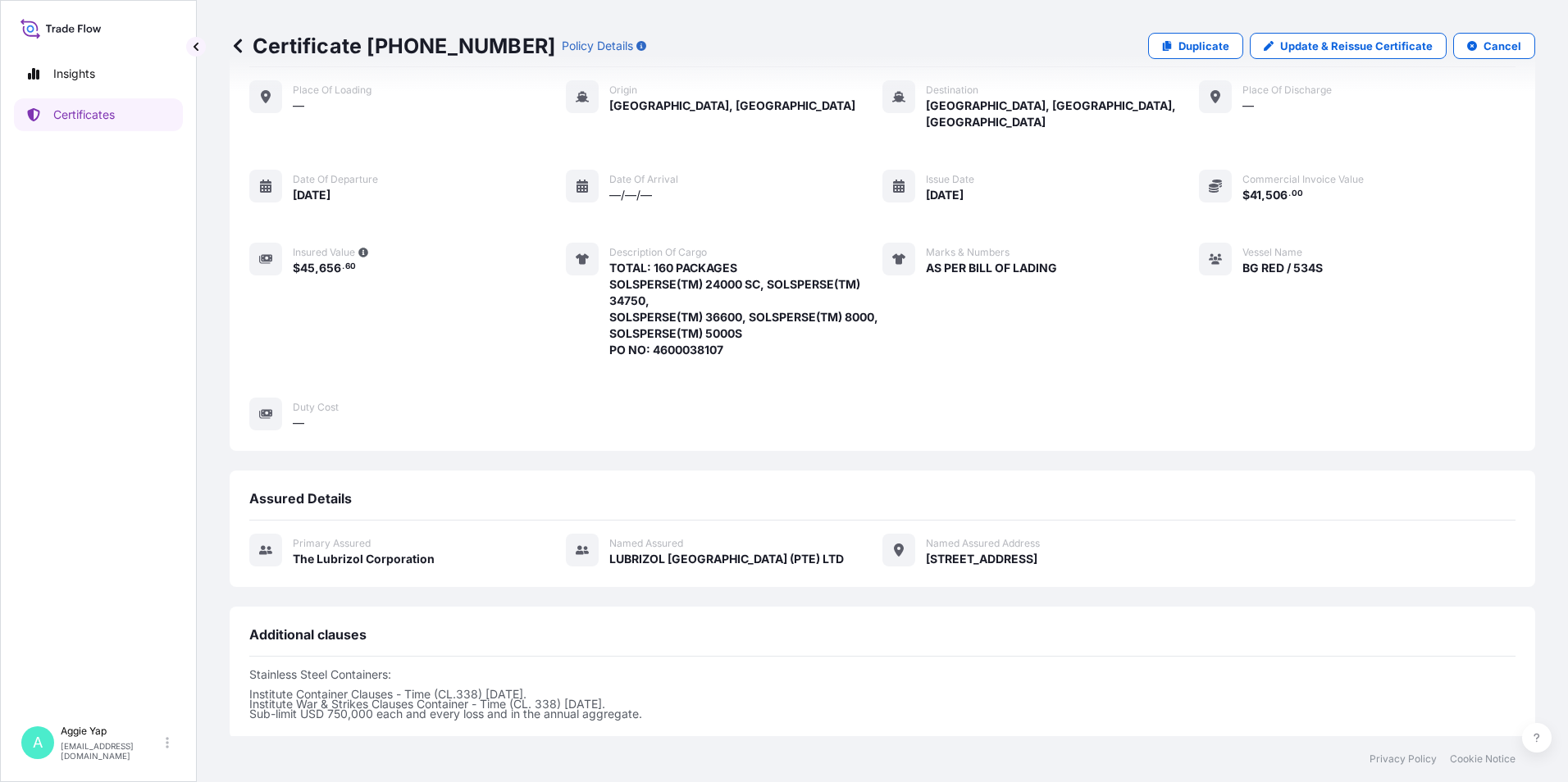
scroll to position [250, 0]
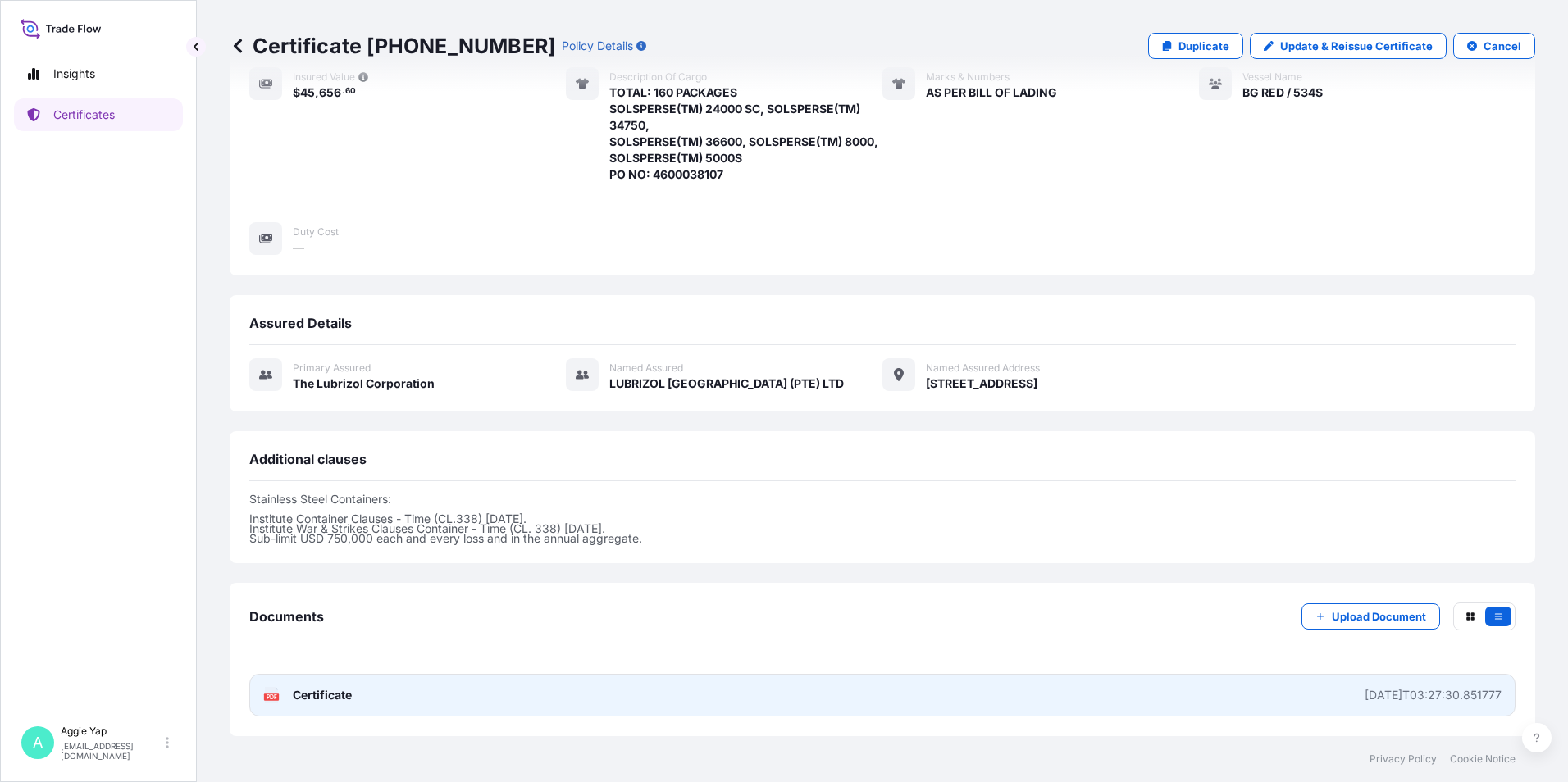
click at [1180, 681] on link "PDF Certificate [DATE]T03:27:30.851777" at bounding box center [882, 695] width 1266 height 43
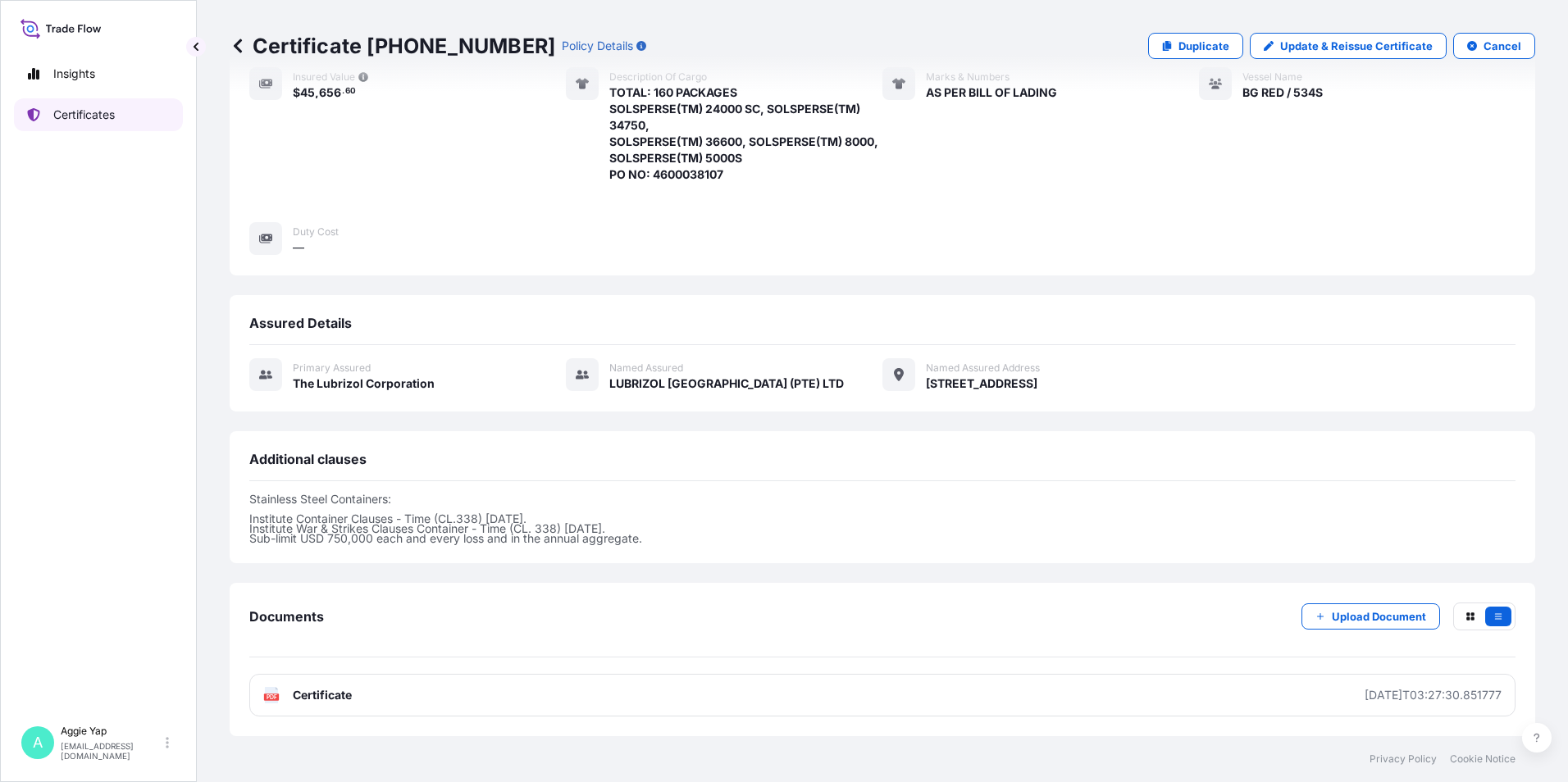
click at [91, 110] on p "Certificates" at bounding box center [84, 115] width 62 height 17
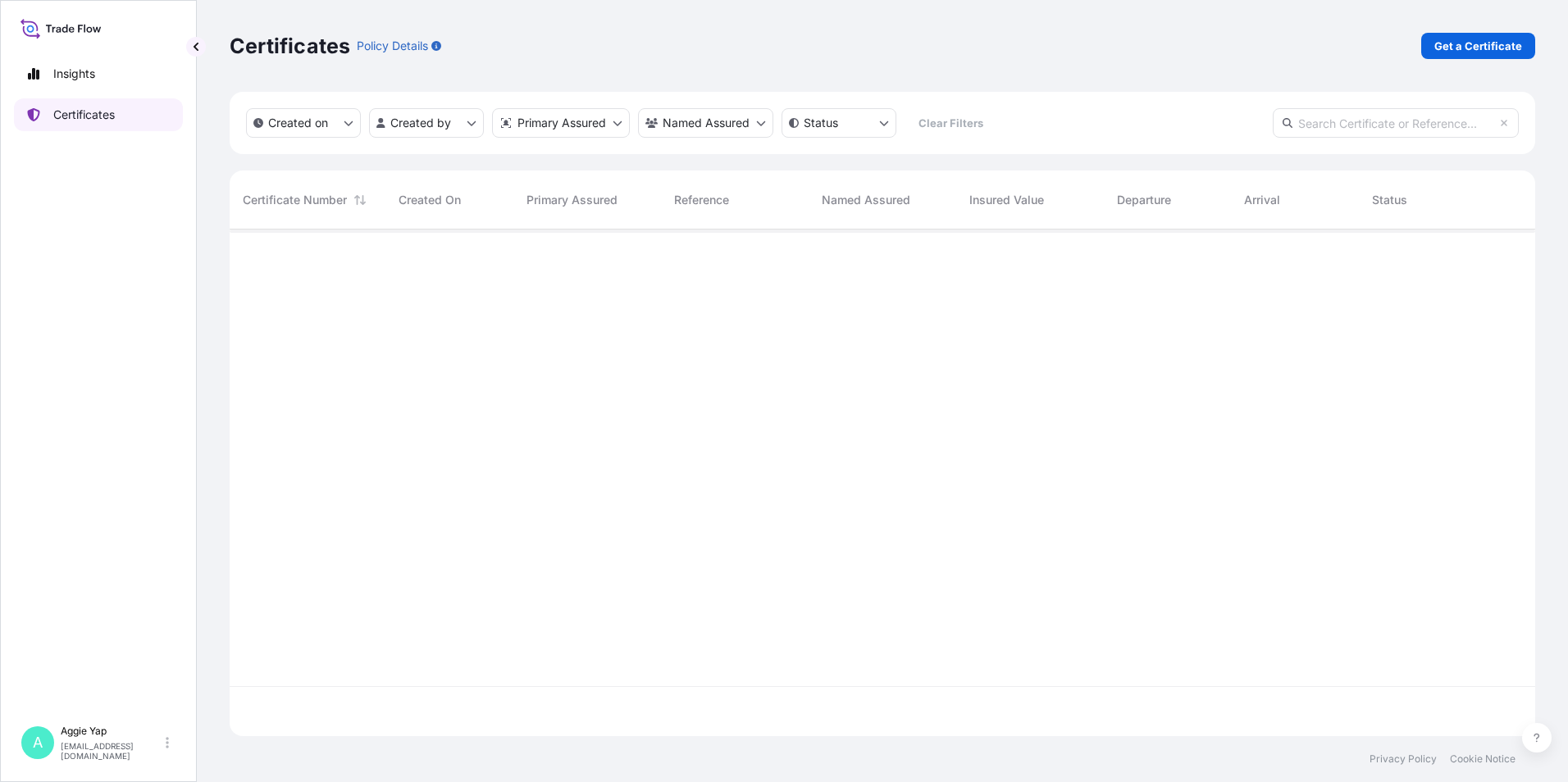
scroll to position [504, 1293]
